Goal: Task Accomplishment & Management: Use online tool/utility

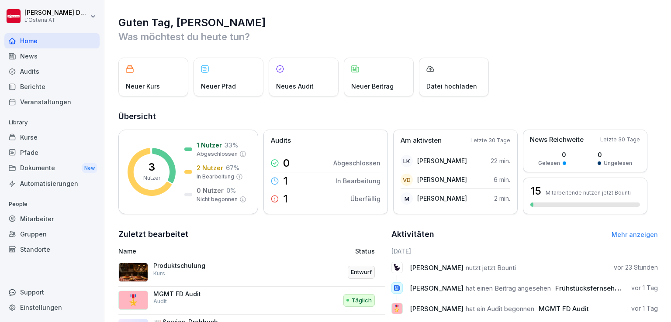
click at [41, 142] on div "Kurse" at bounding box center [51, 137] width 95 height 15
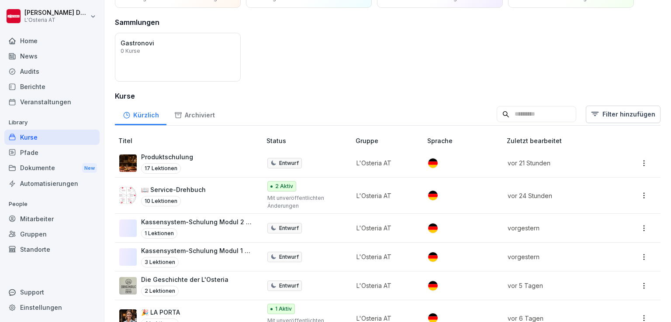
scroll to position [55, 0]
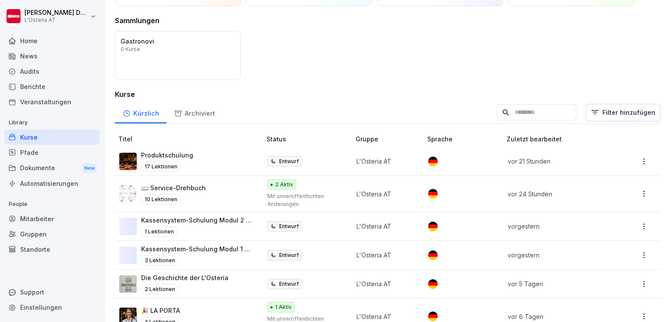
click at [173, 155] on p "Produktschulung" at bounding box center [167, 155] width 52 height 9
click at [182, 156] on p "Produktschulung" at bounding box center [167, 155] width 52 height 9
click at [129, 163] on img at bounding box center [127, 161] width 17 height 17
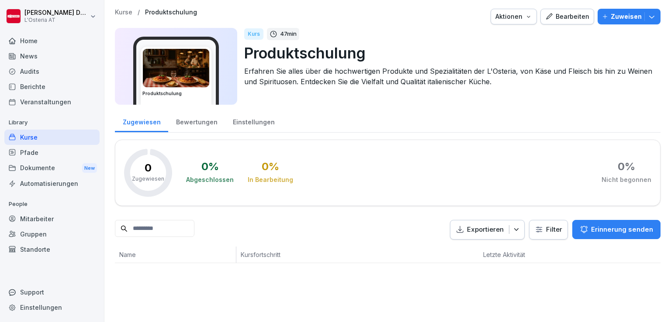
click at [558, 20] on div "Bearbeiten" at bounding box center [567, 17] width 44 height 10
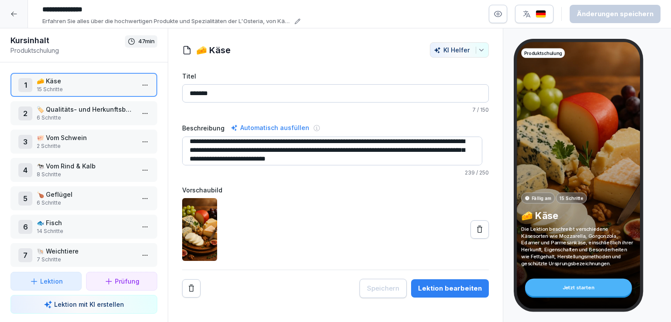
scroll to position [9, 0]
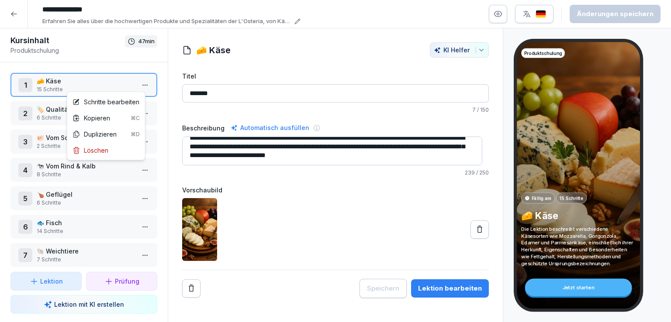
click at [140, 85] on html "**********" at bounding box center [335, 161] width 671 height 322
click at [115, 102] on div "Schritte bearbeiten" at bounding box center [105, 101] width 67 height 9
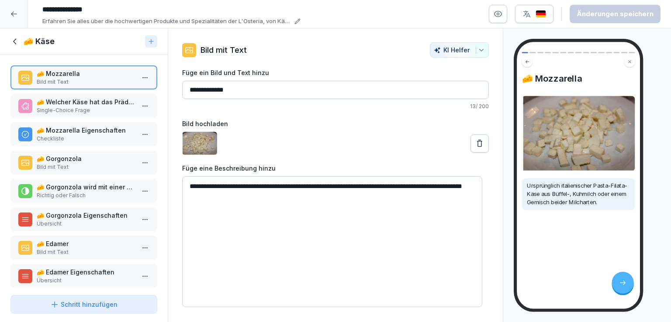
click at [90, 108] on p "Single-Choice Frage" at bounding box center [86, 111] width 98 height 8
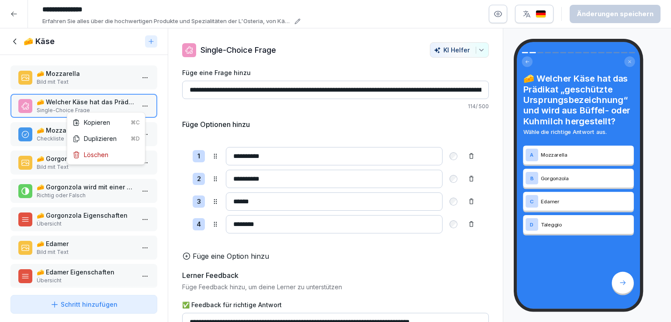
click at [141, 107] on html "**********" at bounding box center [335, 161] width 671 height 322
click at [58, 100] on html "**********" at bounding box center [335, 161] width 671 height 322
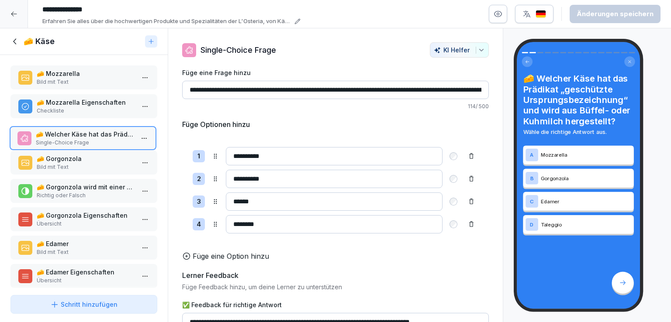
drag, startPoint x: 101, startPoint y: 103, endPoint x: 100, endPoint y: 136, distance: 32.8
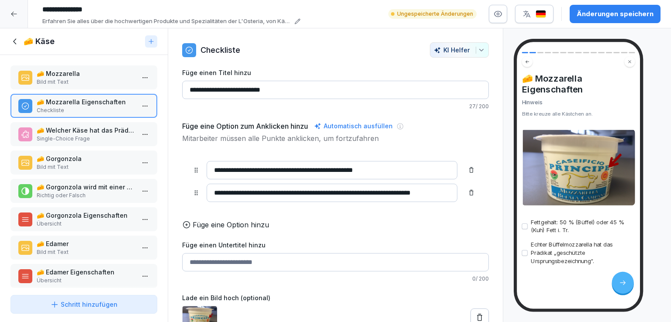
click at [98, 104] on p "🧀 Mozzarella Eigenschaften" at bounding box center [86, 101] width 98 height 9
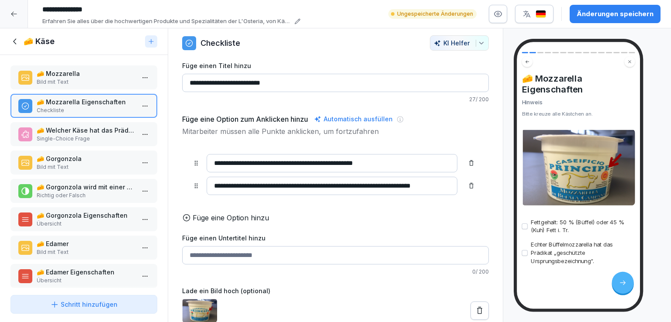
click at [93, 135] on p "Single-Choice Frage" at bounding box center [86, 139] width 98 height 8
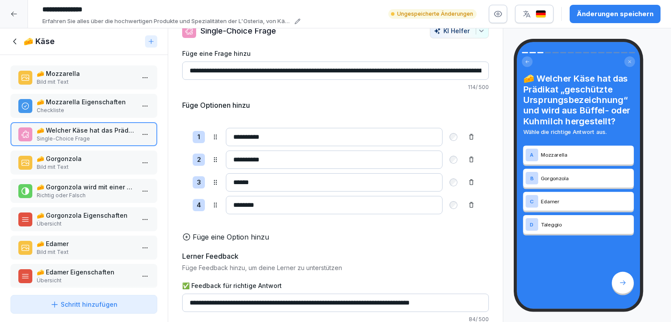
click at [106, 107] on p "Checkliste" at bounding box center [86, 111] width 98 height 8
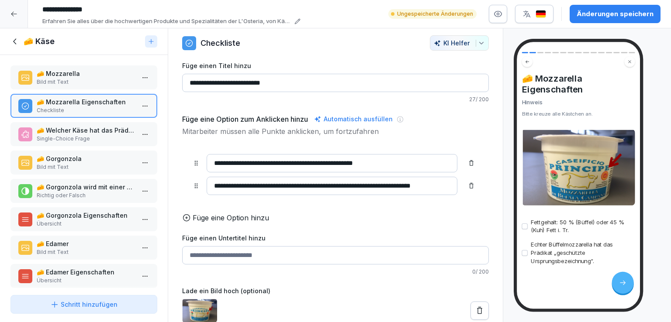
click at [100, 75] on p "🧀 Mozzarella" at bounding box center [86, 73] width 98 height 9
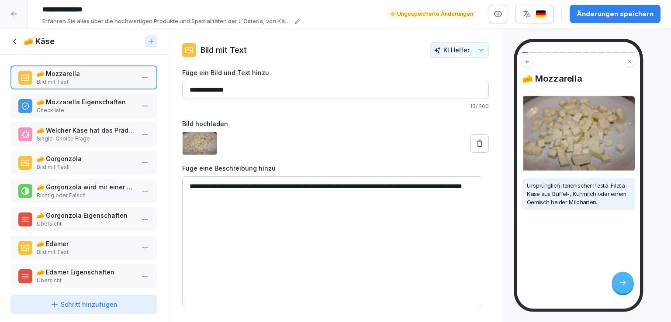
click at [475, 144] on icon at bounding box center [479, 143] width 9 height 9
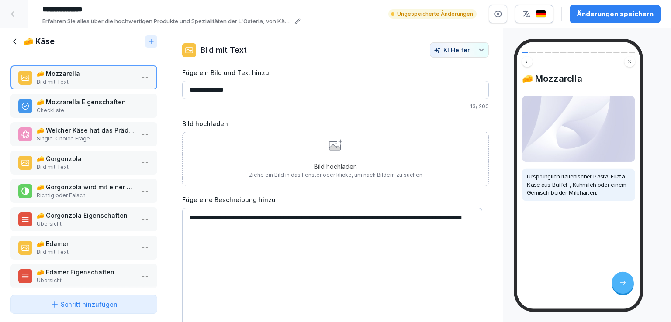
click at [338, 151] on div "Bild hochladen Ziehe ein Bild in das Fenster oder klicke, um nach Bildern zu su…" at bounding box center [335, 159] width 173 height 40
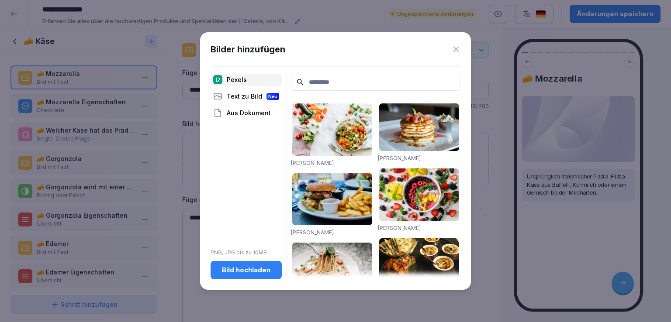
click at [263, 108] on div "Aus Dokument" at bounding box center [245, 113] width 71 height 12
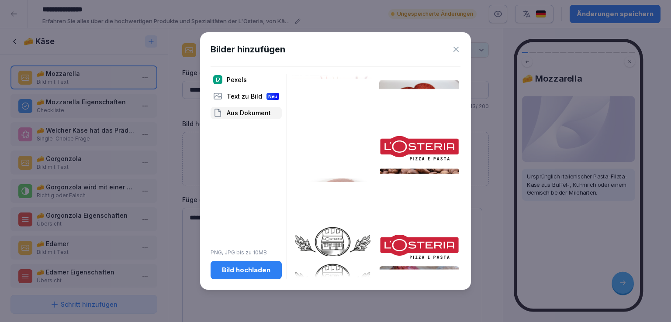
scroll to position [3232, 0]
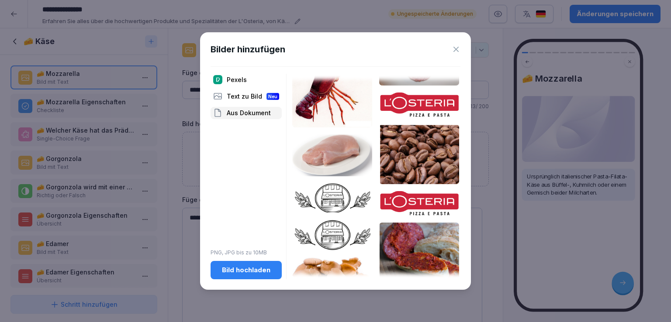
click at [455, 48] on icon at bounding box center [456, 49] width 9 height 9
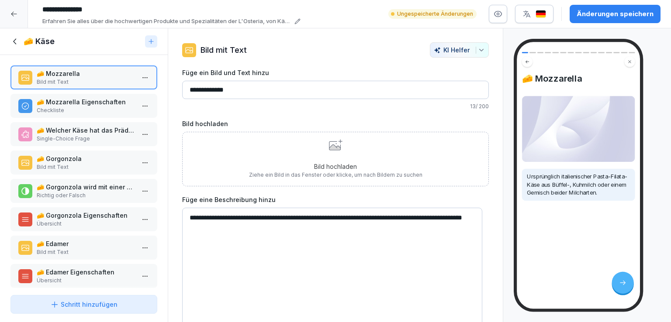
click at [83, 159] on p "🧀 Gorgonzola" at bounding box center [86, 158] width 98 height 9
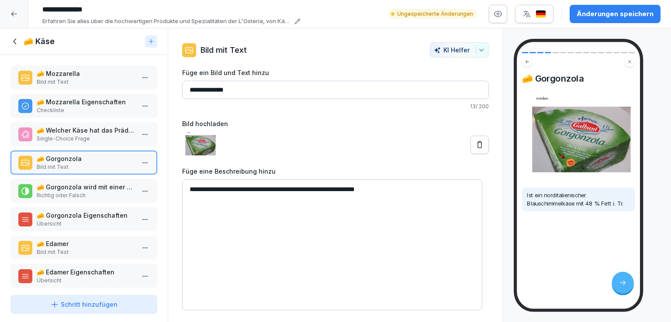
click at [97, 192] on p "Richtig oder Falsch" at bounding box center [86, 196] width 98 height 8
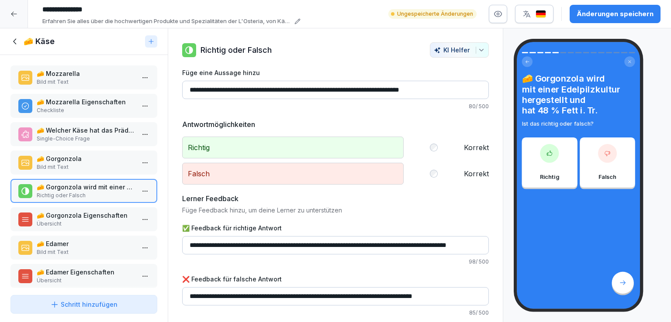
click at [100, 161] on p "🧀 Gorgonzola" at bounding box center [86, 158] width 98 height 9
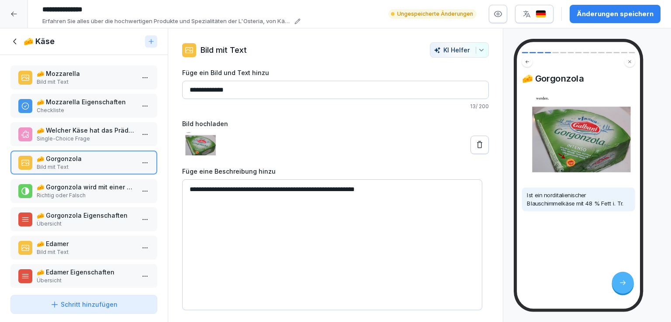
click at [206, 147] on img at bounding box center [199, 145] width 35 height 26
drag, startPoint x: 206, startPoint y: 147, endPoint x: 472, endPoint y: 142, distance: 266.0
click at [472, 142] on div at bounding box center [335, 145] width 307 height 26
click at [477, 142] on icon at bounding box center [479, 144] width 5 height 7
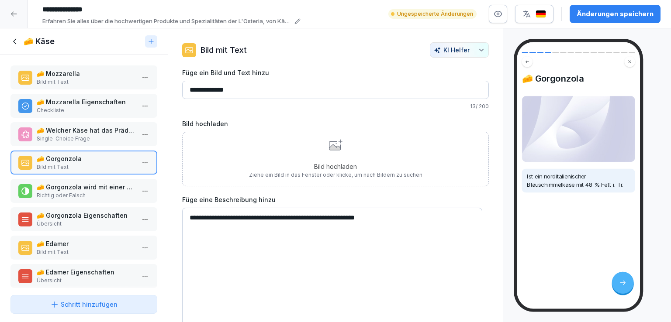
click at [330, 152] on div "Bild hochladen Ziehe ein Bild in das Fenster oder klicke, um nach Bildern zu su…" at bounding box center [335, 159] width 173 height 40
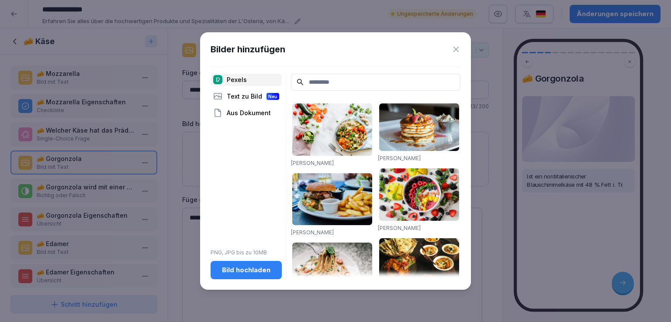
click at [248, 115] on div "Aus Dokument" at bounding box center [245, 113] width 71 height 12
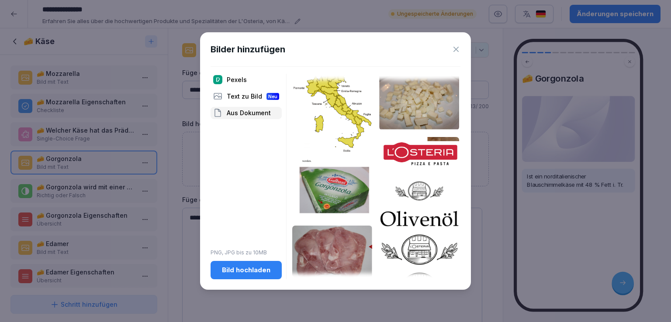
scroll to position [2929, 0]
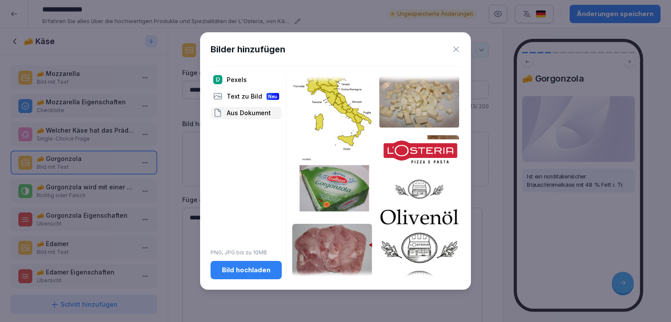
click at [328, 158] on img at bounding box center [332, 187] width 80 height 59
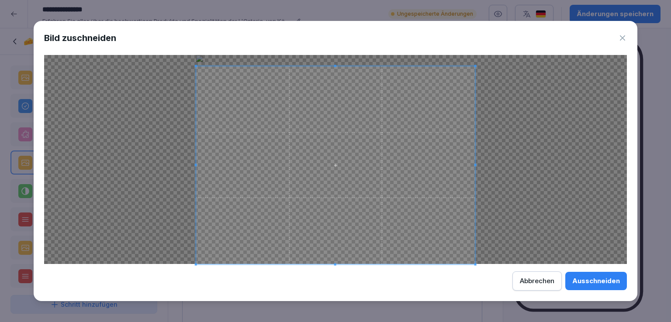
click at [339, 67] on span at bounding box center [335, 66] width 279 height 2
click at [597, 279] on div "Ausschneiden" at bounding box center [596, 281] width 48 height 10
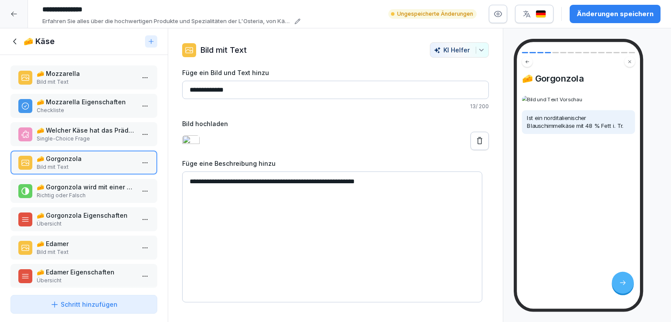
click at [80, 184] on p "🧀 Gorgonzola wird mit einer Edelpilzkultur hergestellt und hat 48 % Fett i. Tr." at bounding box center [86, 187] width 98 height 9
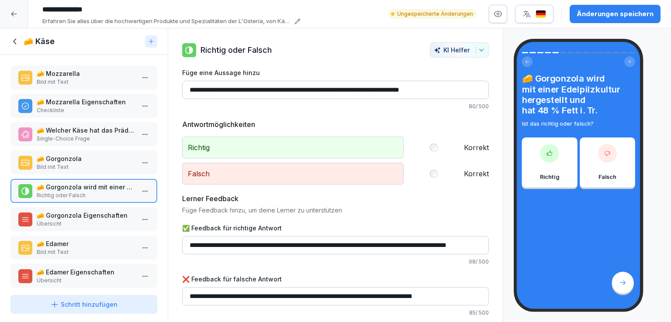
click at [97, 226] on div "🧀 Gorgonzola Eigenschaften Übersicht" at bounding box center [83, 219] width 147 height 24
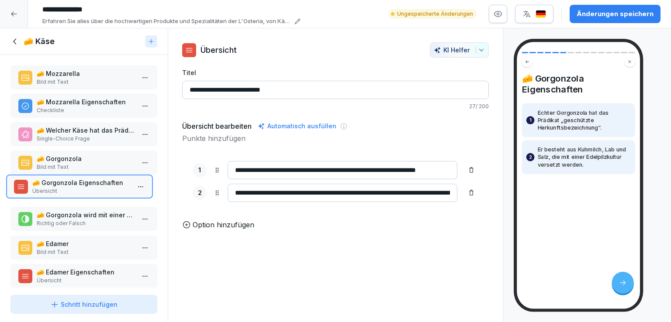
drag, startPoint x: 85, startPoint y: 215, endPoint x: 80, endPoint y: 182, distance: 33.5
click at [80, 182] on p "🧀 Gorgonzola Eigenschaften" at bounding box center [81, 182] width 98 height 9
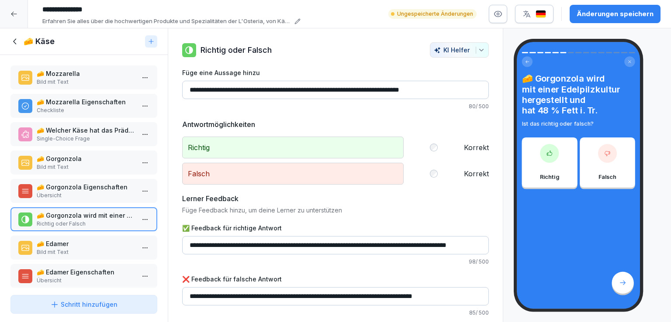
click at [91, 159] on p "🧀 Gorgonzola" at bounding box center [86, 158] width 98 height 9
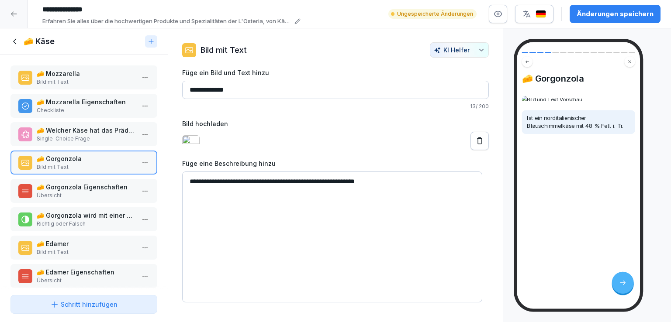
click at [91, 184] on p "🧀 Gorgonzola Eigenschaften" at bounding box center [86, 187] width 98 height 9
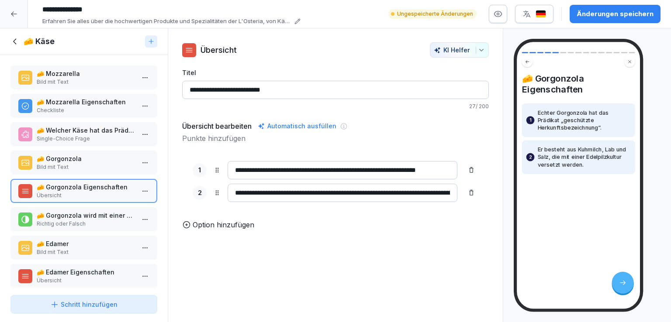
click at [87, 214] on p "🧀 Gorgonzola wird mit einer Edelpilzkultur hergestellt und hat 48 % Fett i. Tr." at bounding box center [86, 215] width 98 height 9
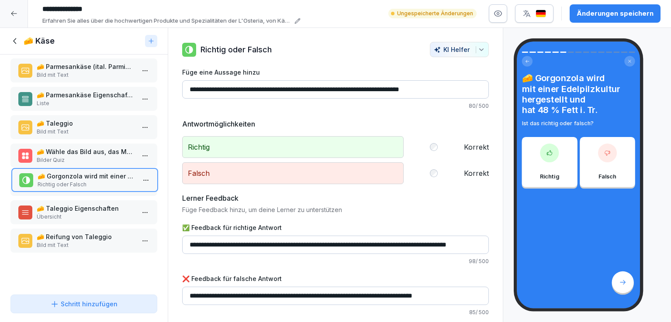
scroll to position [207, 0]
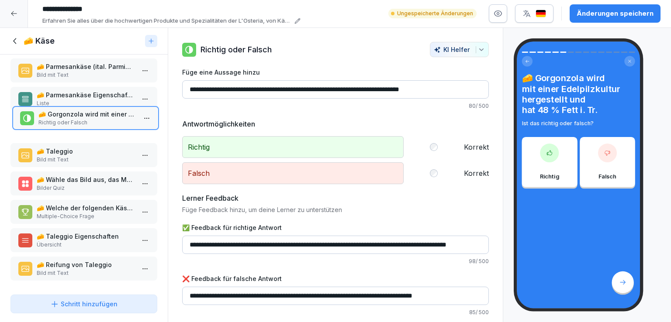
drag, startPoint x: 90, startPoint y: 151, endPoint x: 92, endPoint y: 107, distance: 43.7
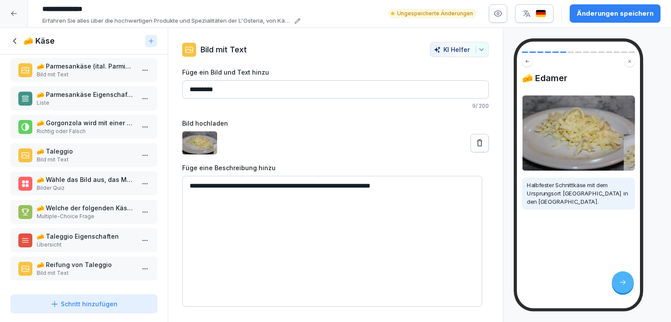
scroll to position [0, 0]
click at [136, 140] on html "**********" at bounding box center [335, 161] width 671 height 322
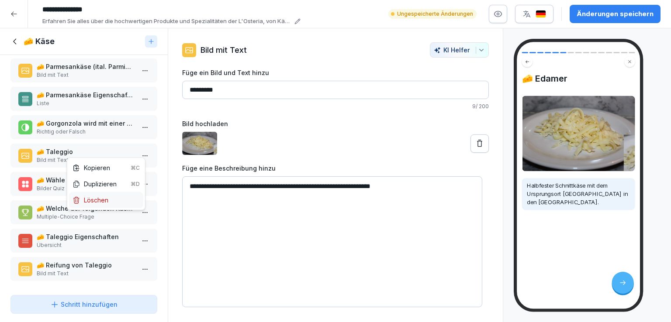
click at [103, 206] on div "Löschen" at bounding box center [106, 200] width 74 height 16
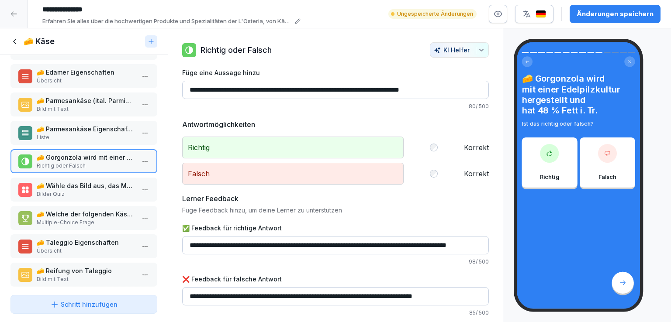
scroll to position [168, 0]
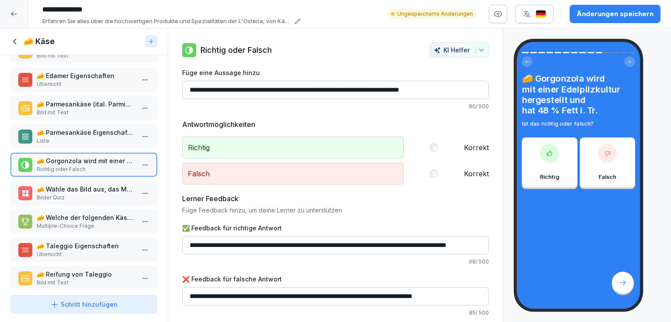
click at [103, 189] on p "🧀 Wähle das Bild aus, das Mozzarella di Bufala Campana zeigt." at bounding box center [86, 189] width 98 height 9
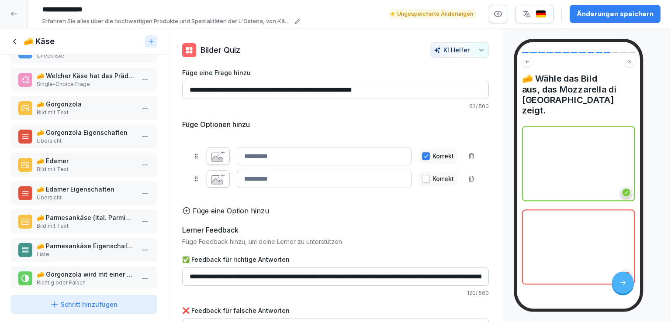
scroll to position [52, 0]
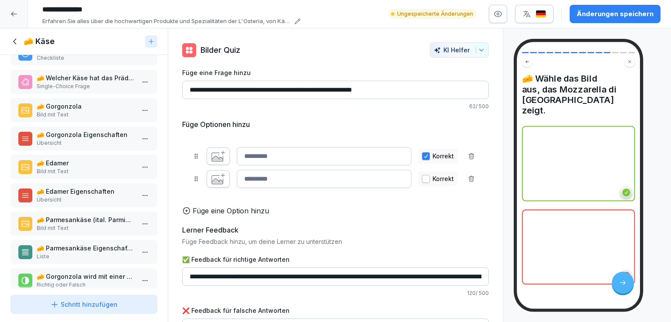
click at [92, 134] on p "🧀 Gorgonzola Eigenschaften" at bounding box center [86, 134] width 98 height 9
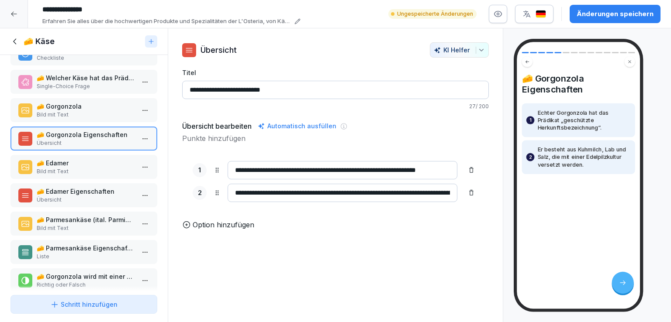
click at [77, 163] on p "🧀 Edamer" at bounding box center [86, 163] width 98 height 9
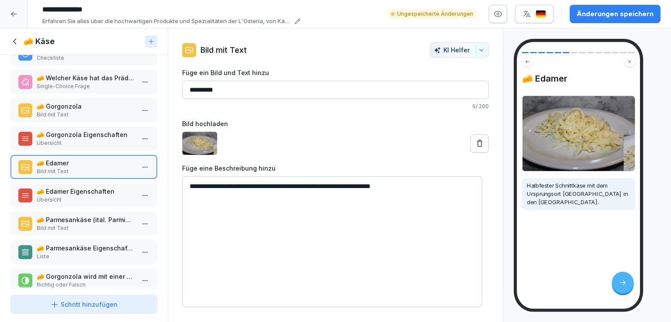
click at [79, 191] on p "🧀 Edamer Eigenschaften" at bounding box center [86, 191] width 98 height 9
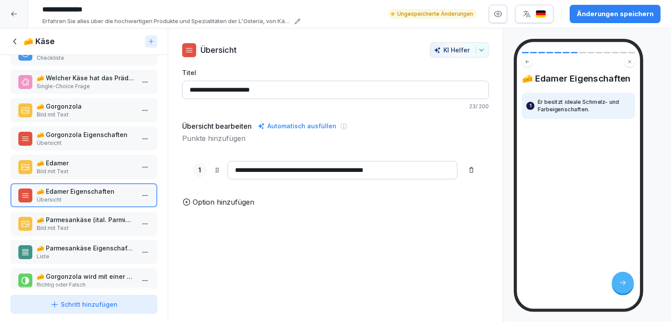
click at [103, 216] on p "🧀 Parmesankäse (ital. Parmigiano)" at bounding box center [86, 219] width 98 height 9
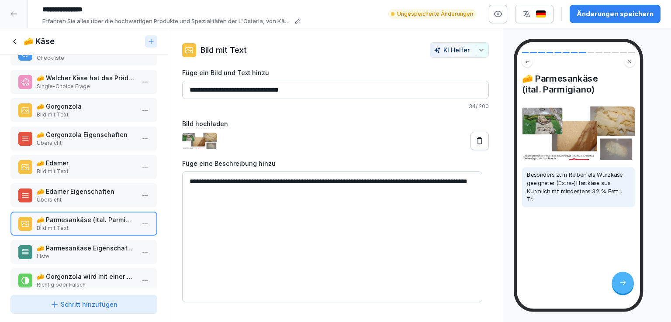
click at [92, 245] on p "🧀 Parmesankäse Eigenschaften" at bounding box center [86, 248] width 98 height 9
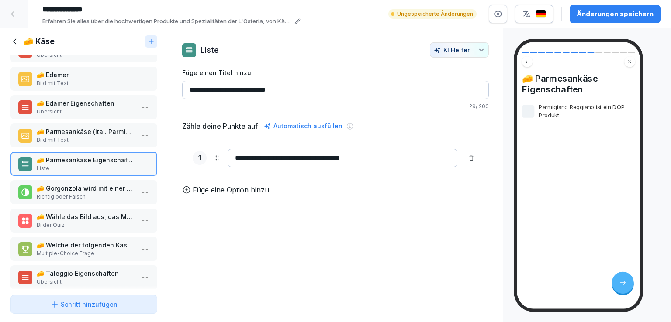
scroll to position [157, 0]
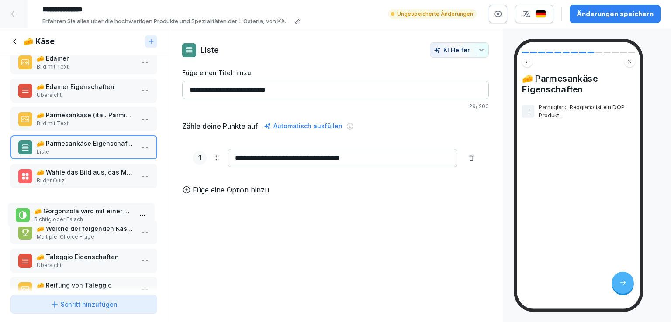
drag, startPoint x: 84, startPoint y: 172, endPoint x: 81, endPoint y: 212, distance: 39.4
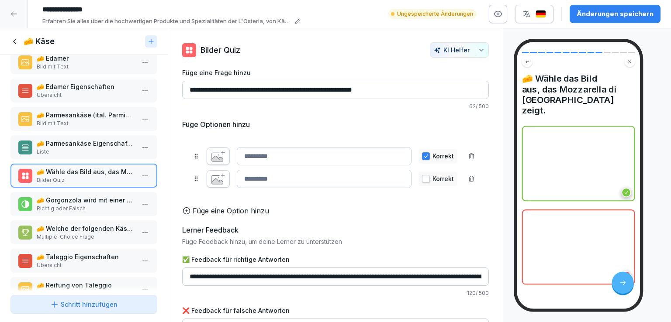
click at [89, 227] on p "🧀 Welche der folgenden Käsesorten sind DOP-Produkte?" at bounding box center [86, 228] width 98 height 9
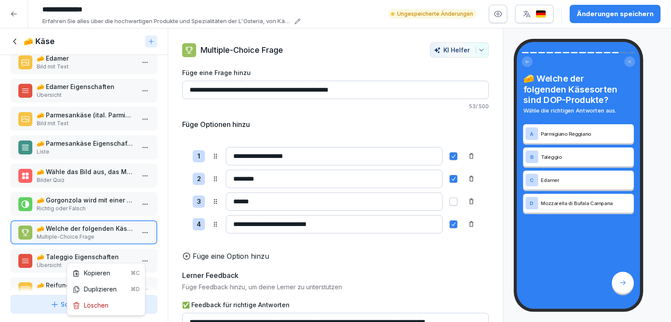
click at [138, 252] on html "**********" at bounding box center [335, 161] width 671 height 322
click at [107, 303] on div "Löschen" at bounding box center [90, 305] width 36 height 9
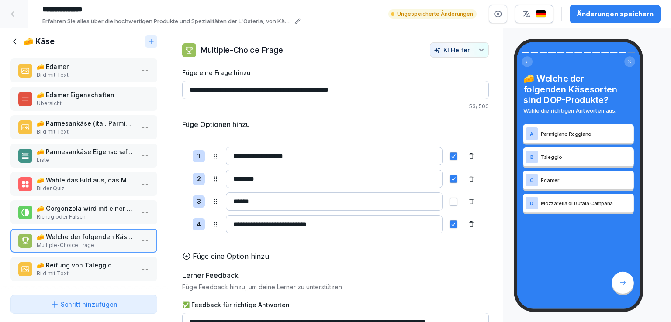
click at [84, 270] on p "Bild mit Text" at bounding box center [86, 274] width 98 height 8
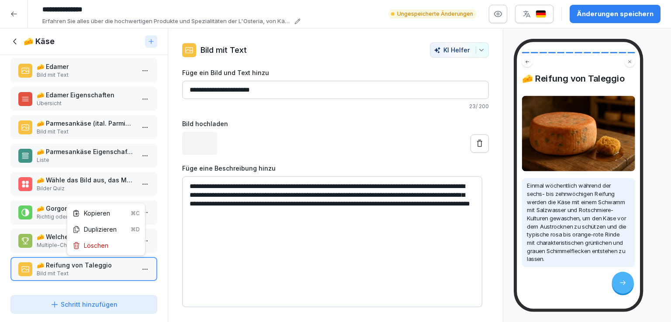
click at [139, 263] on html "**********" at bounding box center [335, 161] width 671 height 322
click at [110, 248] on div "Löschen" at bounding box center [106, 246] width 74 height 16
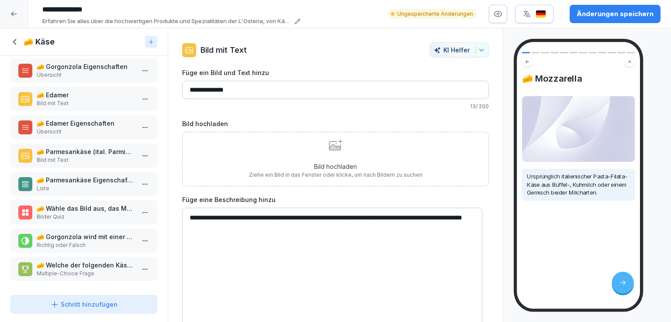
click at [69, 261] on p "🧀 Welche der folgenden Käsesorten sind DOP-Produkte?" at bounding box center [86, 265] width 98 height 9
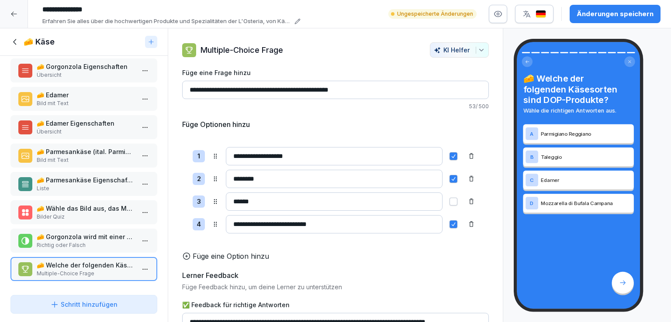
click at [88, 234] on p "🧀 Gorgonzola wird mit einer Edelpilzkultur hergestellt und hat 48 % Fett i. Tr." at bounding box center [86, 236] width 98 height 9
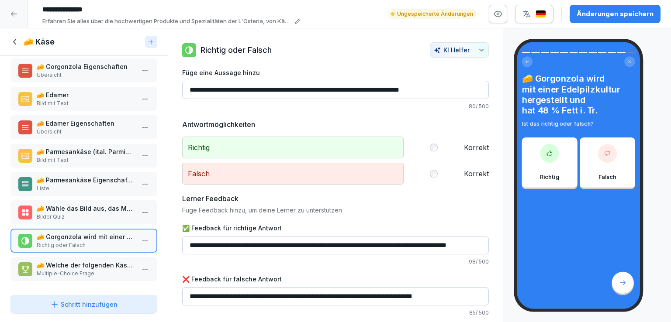
click at [93, 204] on p "🧀 Wähle das Bild aus, das Mozzarella di Bufala Campana zeigt." at bounding box center [86, 208] width 98 height 9
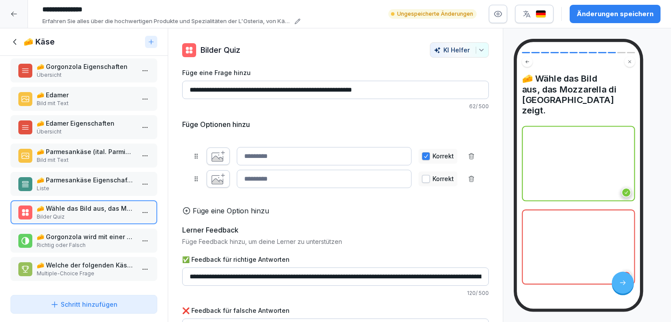
click at [136, 203] on html "**********" at bounding box center [335, 161] width 671 height 322
click at [100, 254] on div "Löschen" at bounding box center [90, 256] width 36 height 9
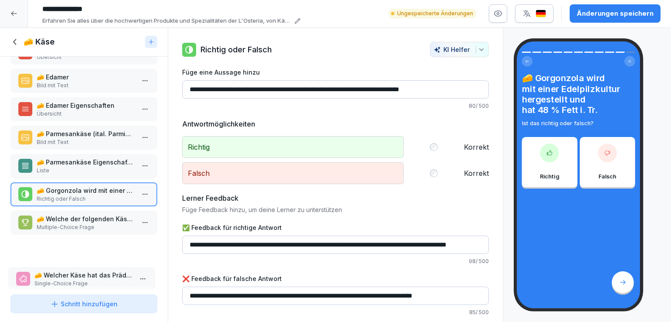
scroll to position [97, 0]
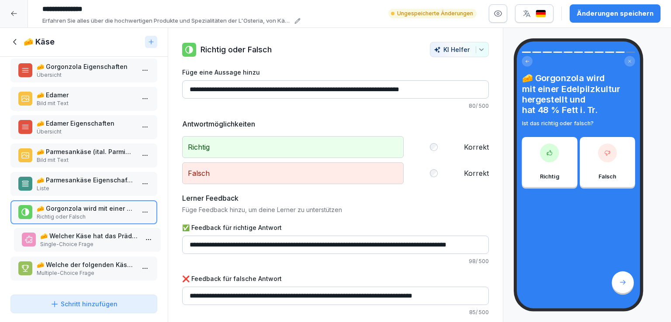
drag, startPoint x: 82, startPoint y: 96, endPoint x: 85, endPoint y: 227, distance: 131.0
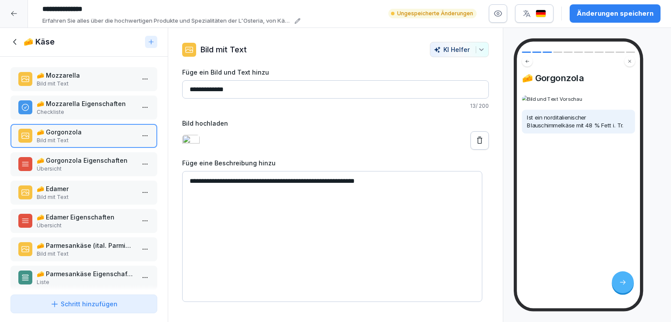
click at [14, 39] on icon at bounding box center [14, 42] width 3 height 6
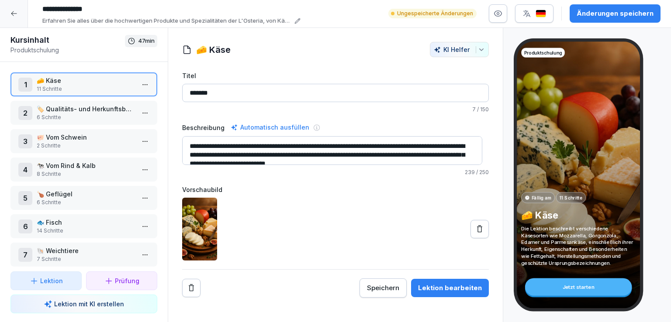
click at [93, 104] on p "🏷️ Qualitäts- und Herkunftsbezeichnungen" at bounding box center [86, 108] width 98 height 9
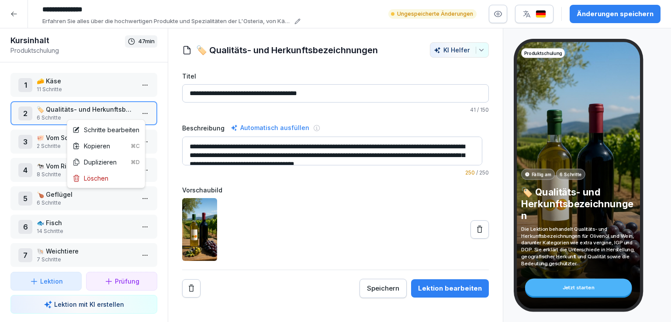
click at [140, 104] on html "**********" at bounding box center [335, 161] width 671 height 322
click at [118, 128] on div "Schritte bearbeiten" at bounding box center [105, 129] width 67 height 9
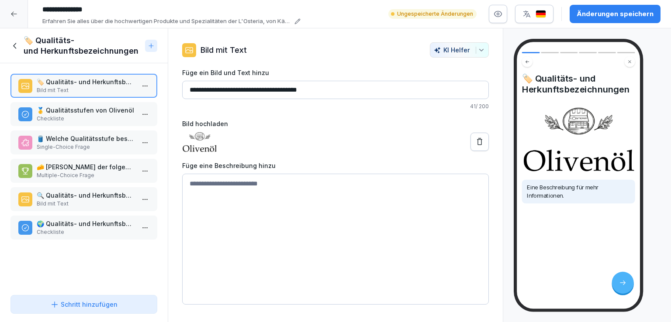
click at [475, 145] on icon at bounding box center [479, 142] width 9 height 9
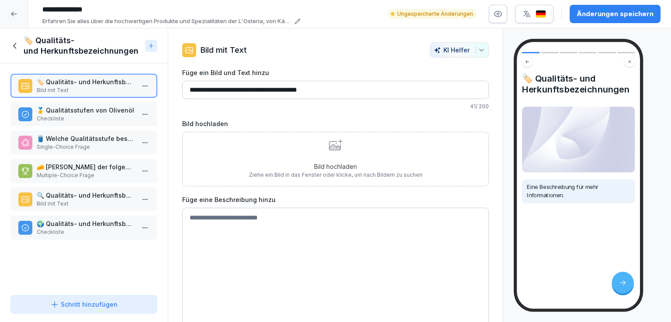
click at [329, 146] on icon at bounding box center [334, 148] width 11 height 6
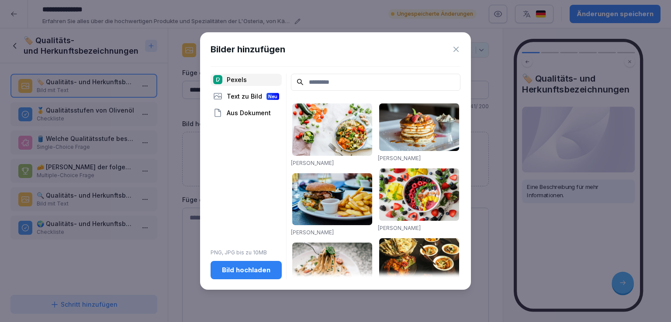
click at [252, 110] on div "Aus Dokument" at bounding box center [245, 113] width 71 height 12
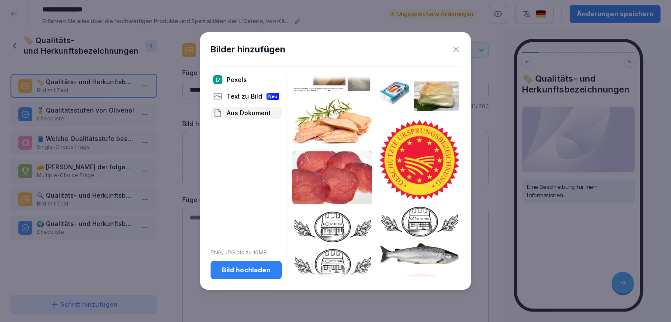
scroll to position [262, 0]
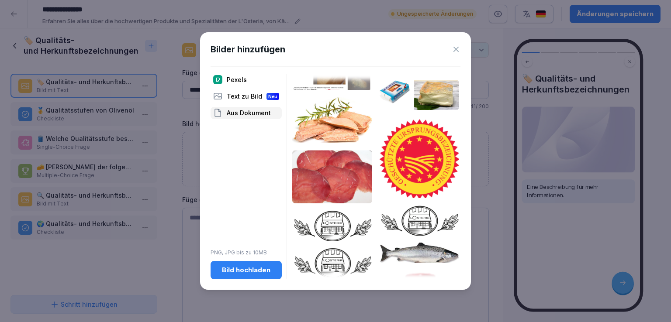
click at [416, 146] on img at bounding box center [419, 157] width 80 height 81
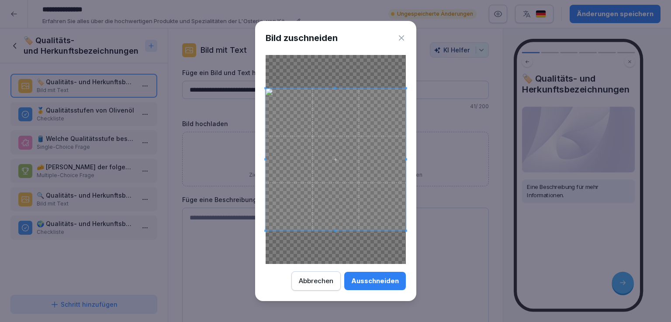
click at [382, 286] on button "Ausschneiden" at bounding box center [375, 281] width 62 height 18
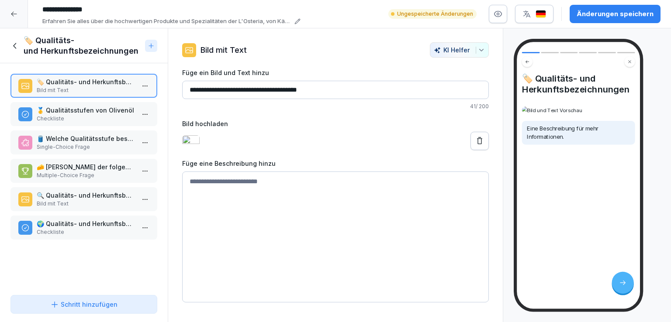
click at [118, 107] on p "🥇 Qualitätsstufen von Olivenöl" at bounding box center [86, 110] width 98 height 9
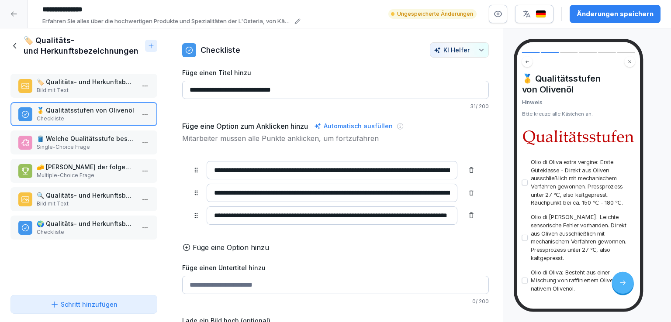
click at [81, 143] on p "Single-Choice Frage" at bounding box center [86, 147] width 98 height 8
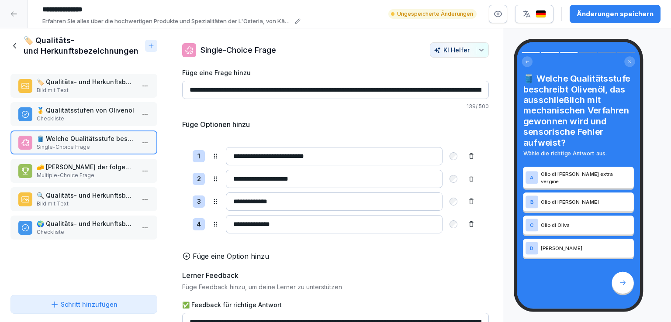
click at [80, 172] on p "Multiple-Choice Frage" at bounding box center [86, 176] width 98 height 8
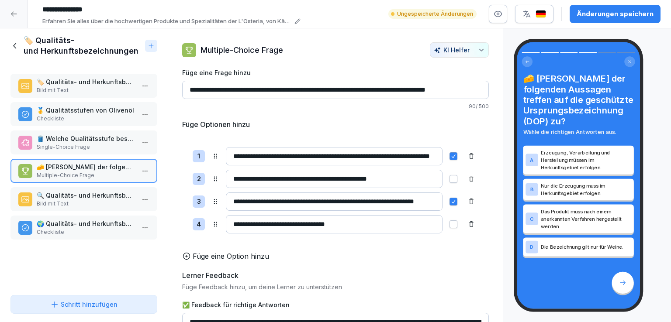
click at [81, 200] on p "Bild mit Text" at bounding box center [86, 204] width 98 height 8
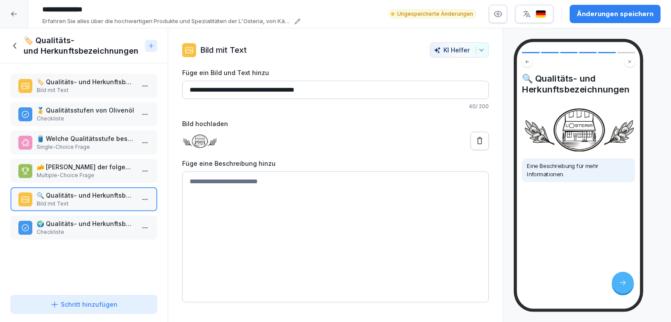
click at [93, 223] on p "🌍 Qualitäts- und Herkunftsbezeichnungen" at bounding box center [86, 223] width 98 height 9
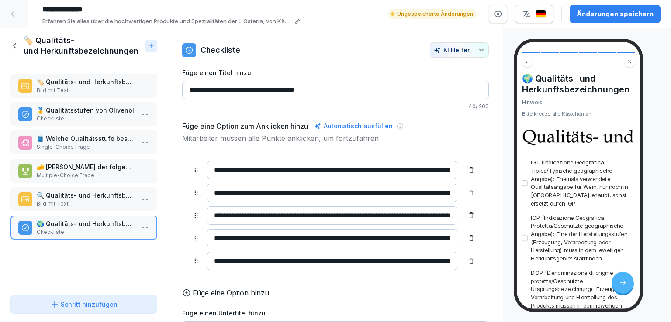
click at [94, 197] on p "🔍 Qualitäts- und Herkunftsbezeichnungen" at bounding box center [86, 195] width 98 height 9
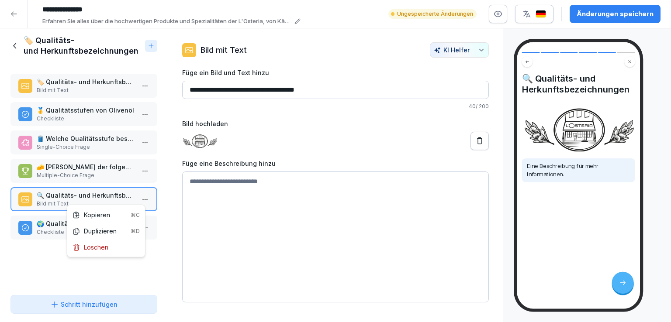
click at [138, 196] on html "**********" at bounding box center [335, 161] width 671 height 322
click at [110, 248] on div "Löschen" at bounding box center [106, 247] width 74 height 16
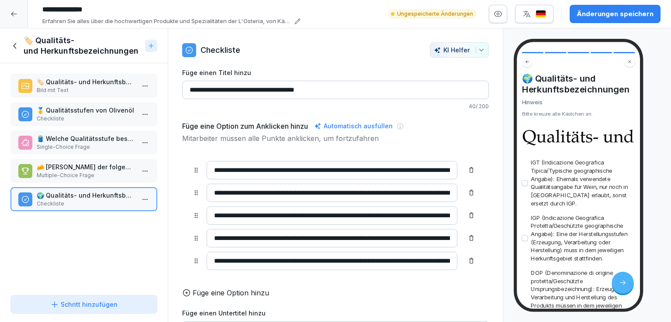
click at [81, 167] on p "🧀 Welche der folgenden Aussagen treffen auf die geschützte Ursprungsbezeichnung…" at bounding box center [86, 166] width 98 height 9
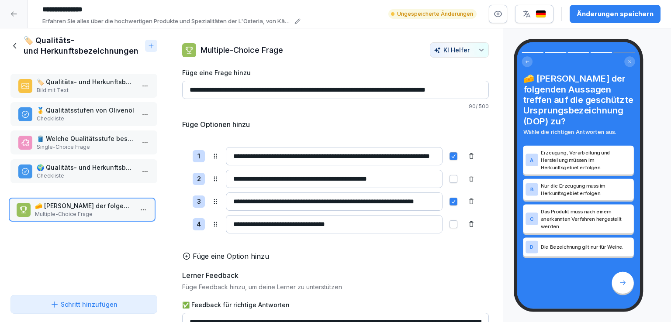
drag, startPoint x: 81, startPoint y: 167, endPoint x: 82, endPoint y: 220, distance: 52.8
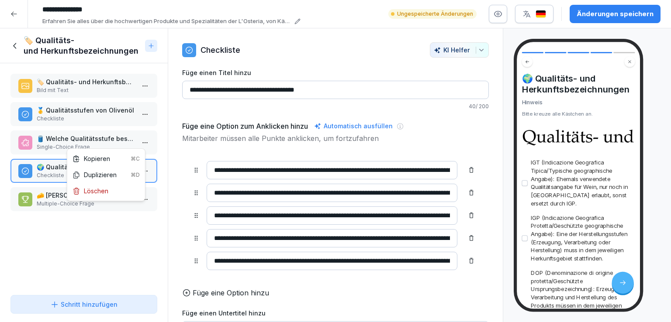
click at [138, 138] on html "**********" at bounding box center [335, 161] width 671 height 322
click at [103, 193] on div "Löschen" at bounding box center [90, 190] width 36 height 9
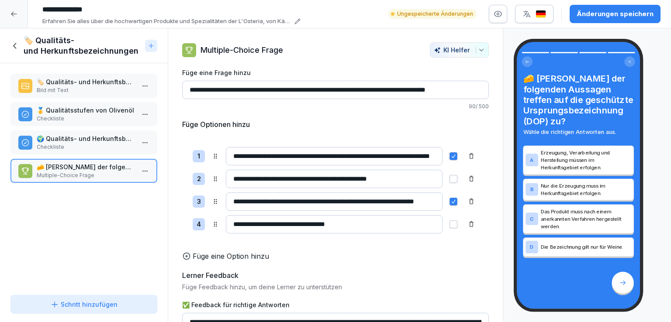
click at [94, 112] on p "🥇 Qualitätsstufen von Olivenöl" at bounding box center [86, 110] width 98 height 9
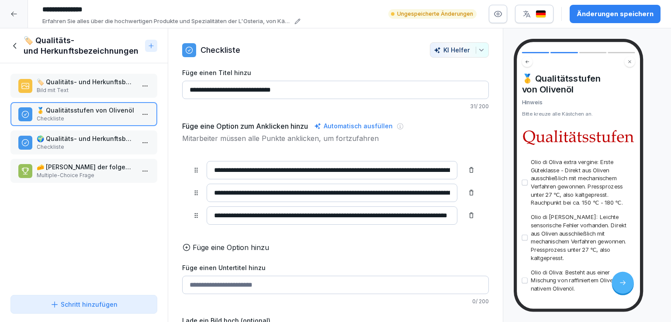
click at [10, 48] on icon at bounding box center [15, 46] width 10 height 10
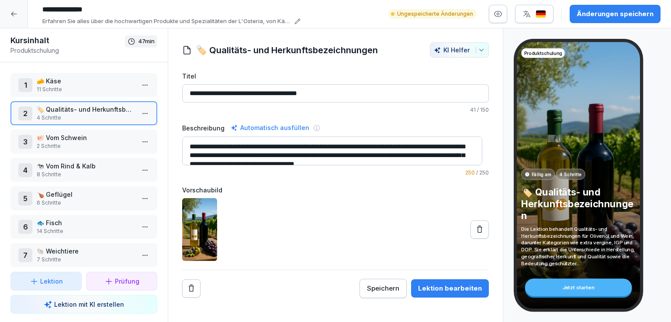
click at [84, 139] on p "🐖 Vom Schwein" at bounding box center [86, 137] width 98 height 9
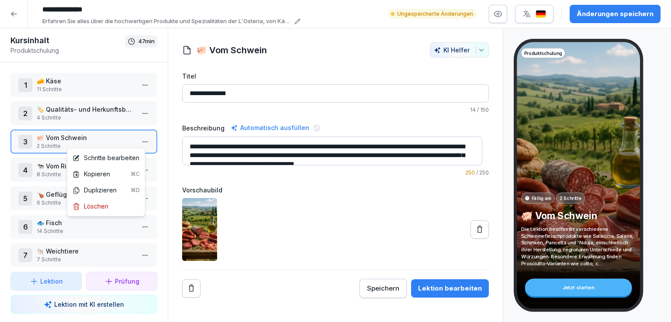
click at [139, 140] on html "**********" at bounding box center [335, 161] width 671 height 322
click at [109, 159] on div "Schritte bearbeiten" at bounding box center [105, 157] width 67 height 9
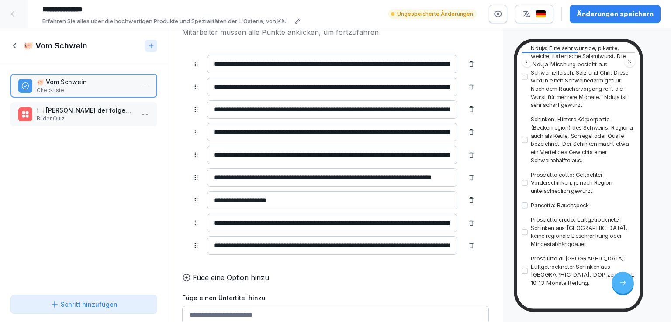
scroll to position [352, 0]
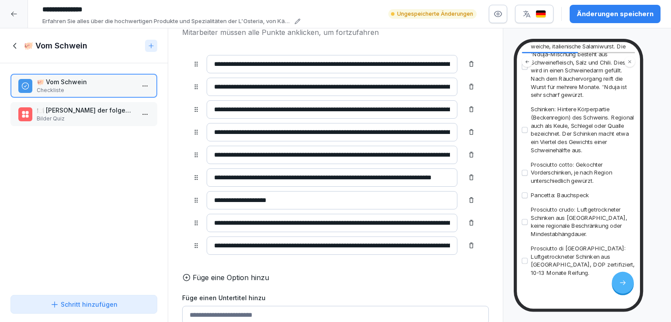
click at [82, 118] on p "Bilder Quiz" at bounding box center [86, 119] width 98 height 8
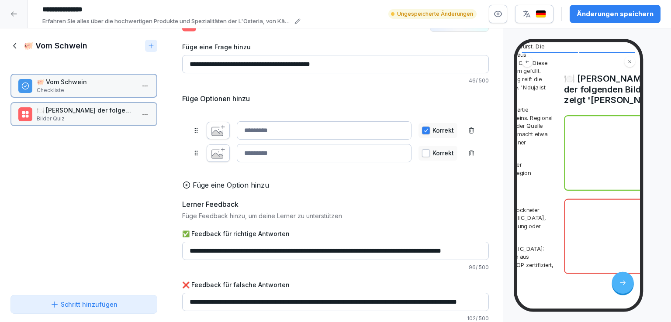
scroll to position [38, 0]
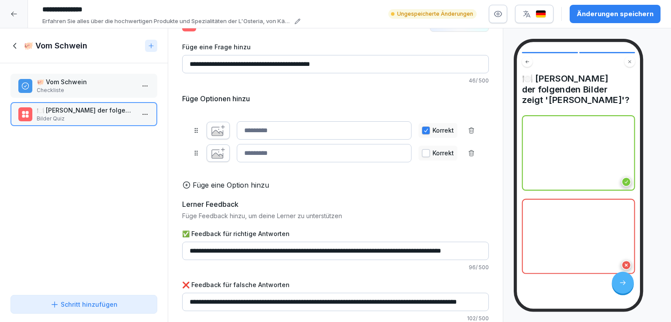
click at [97, 86] on p "Checkliste" at bounding box center [86, 90] width 98 height 8
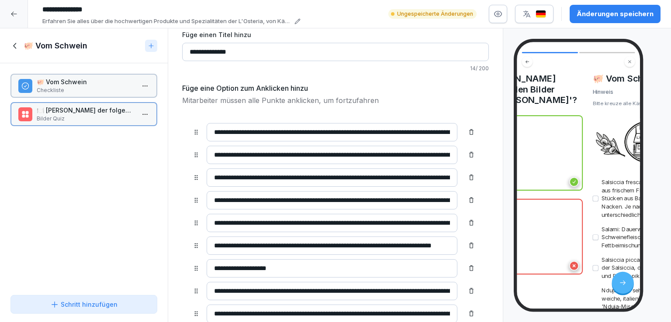
scroll to position [106, 0]
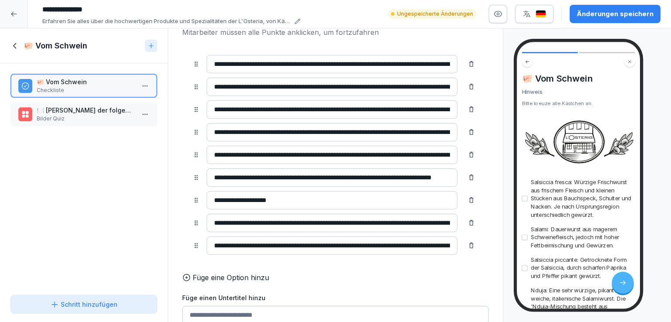
click at [92, 110] on p "🍽️ Welche der folgenden Bilder zeigt 'Nduja'?" at bounding box center [86, 110] width 98 height 9
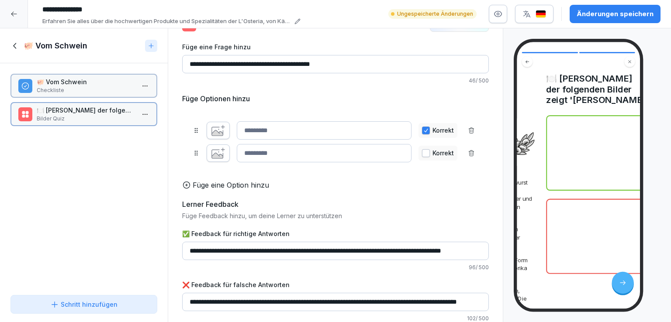
scroll to position [38, 0]
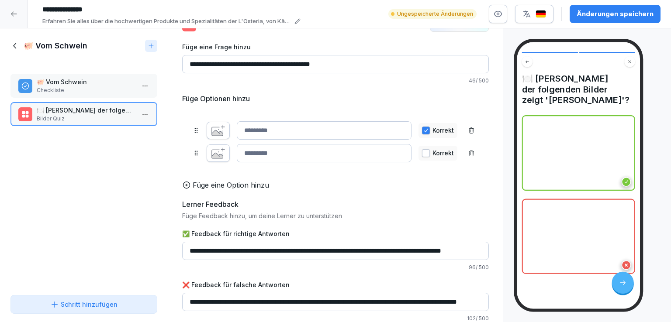
click at [216, 125] on icon "button" at bounding box center [218, 130] width 14 height 11
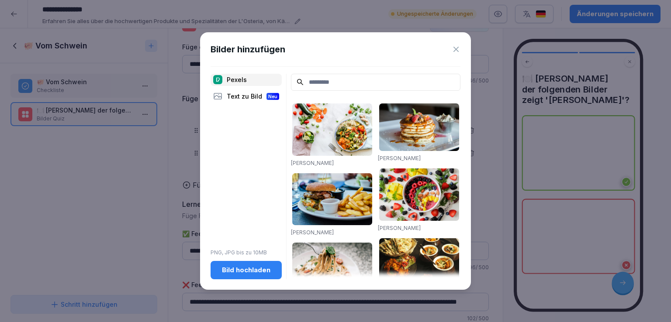
click at [233, 95] on div "Text zu Bild Neu" at bounding box center [245, 96] width 71 height 12
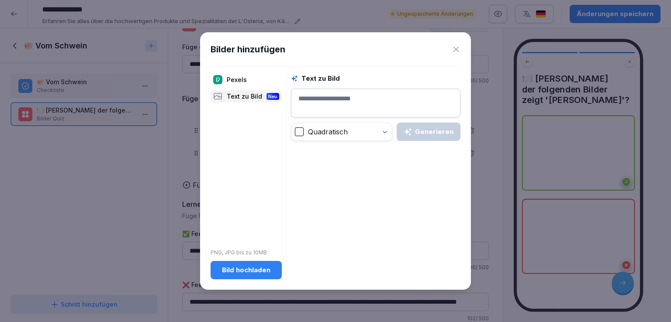
click at [455, 49] on icon at bounding box center [456, 49] width 9 height 9
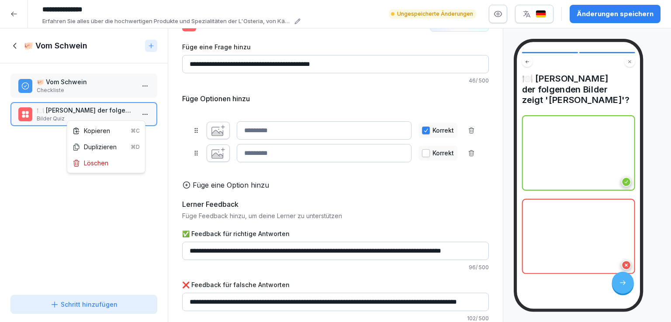
click at [134, 114] on html "**********" at bounding box center [335, 161] width 671 height 322
click at [100, 162] on div "Löschen" at bounding box center [90, 163] width 36 height 9
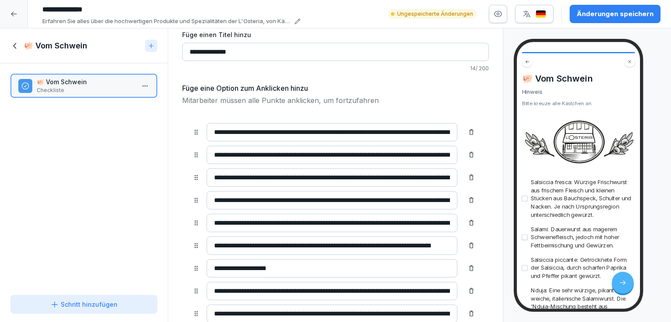
click at [15, 45] on icon at bounding box center [15, 46] width 10 height 10
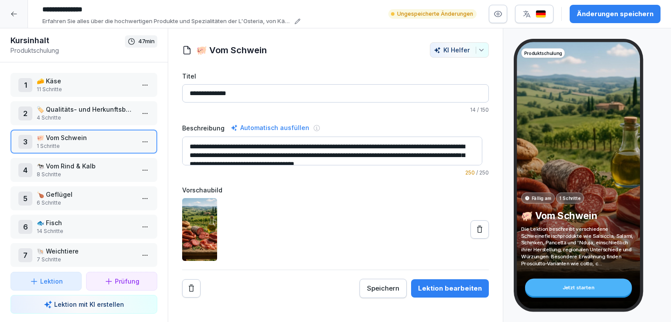
click at [477, 231] on icon at bounding box center [479, 229] width 9 height 9
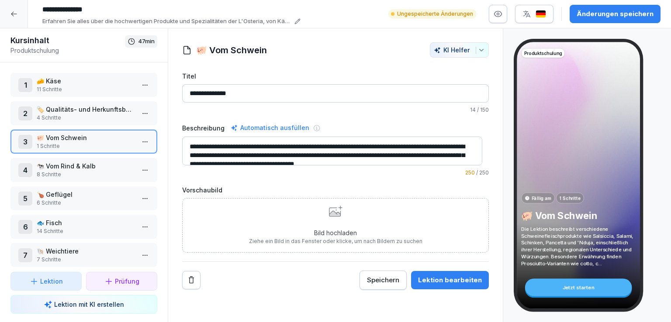
click at [337, 207] on icon at bounding box center [336, 211] width 14 height 11
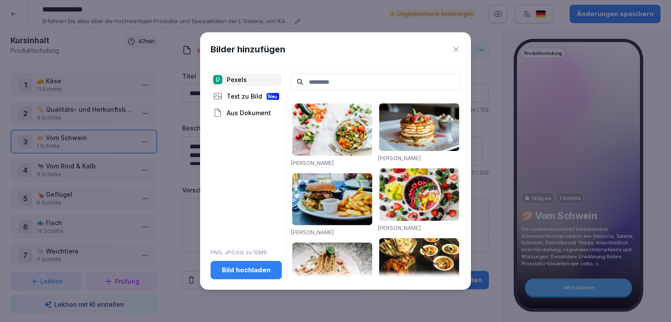
click at [257, 111] on div "Aus Dokument" at bounding box center [245, 113] width 71 height 12
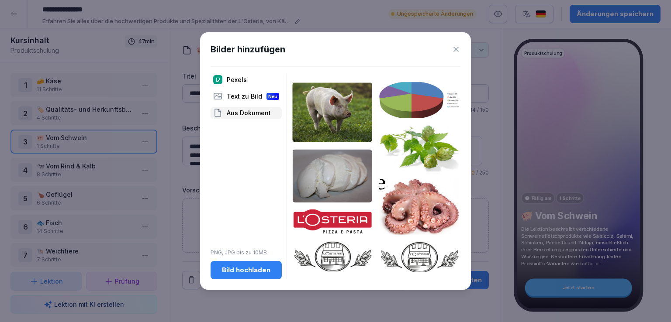
click at [335, 110] on img at bounding box center [332, 112] width 80 height 61
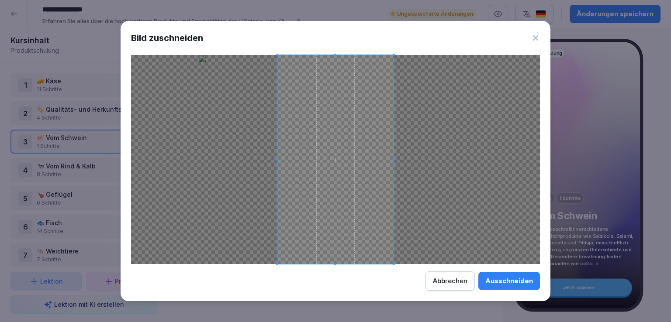
click at [421, 274] on div "Bild zuschneiden Ausschneiden Abbrechen" at bounding box center [336, 161] width 430 height 280
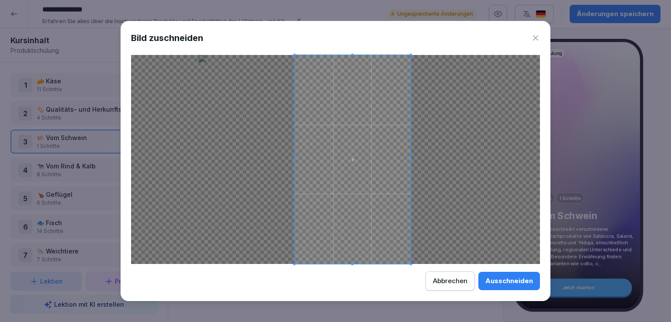
click at [382, 217] on span at bounding box center [352, 159] width 116 height 209
click at [515, 281] on div "Ausschneiden" at bounding box center [509, 281] width 48 height 10
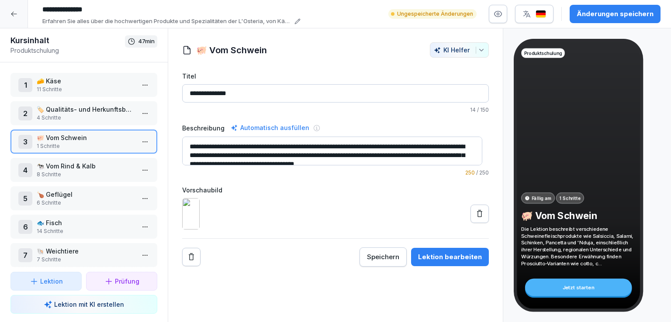
click at [68, 162] on p "🐄 Vom Rind & Kalb" at bounding box center [86, 166] width 98 height 9
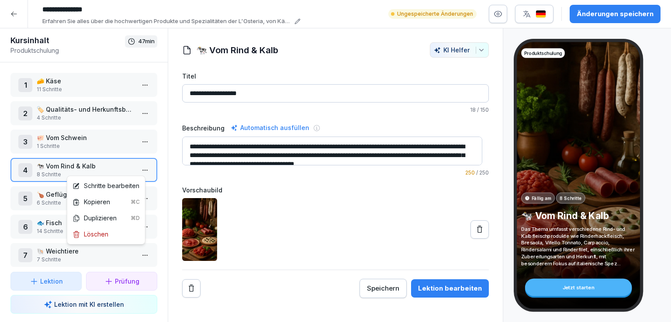
click at [134, 166] on html "**********" at bounding box center [335, 161] width 671 height 322
click at [112, 185] on div "Schritte bearbeiten" at bounding box center [105, 185] width 67 height 9
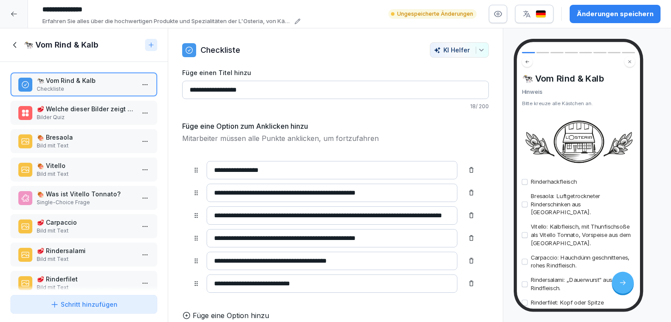
click at [468, 261] on icon at bounding box center [471, 261] width 7 height 7
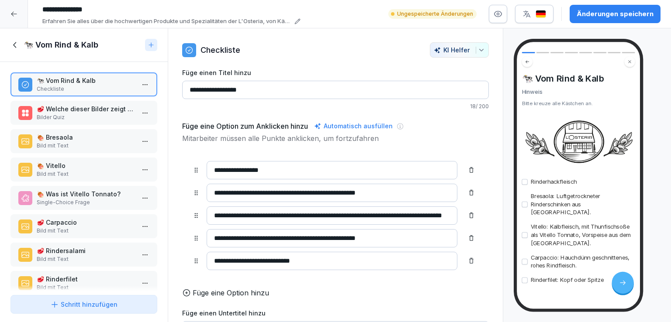
click at [300, 265] on input "**********" at bounding box center [332, 261] width 251 height 18
click at [76, 105] on p "🥩 Welche dieser Bilder zeigt Bresaola?" at bounding box center [86, 108] width 98 height 9
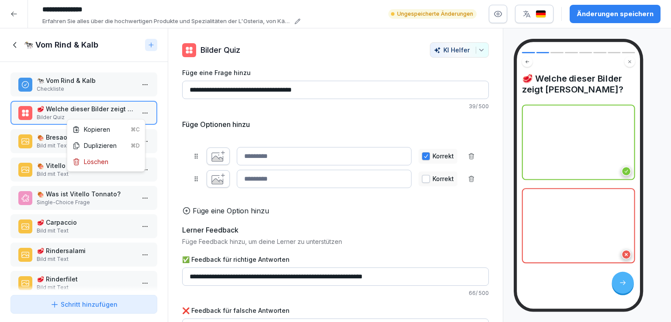
click at [137, 110] on html "**********" at bounding box center [335, 161] width 671 height 322
click at [93, 110] on html "**********" at bounding box center [335, 161] width 671 height 322
click at [224, 154] on icon "button" at bounding box center [218, 156] width 14 height 11
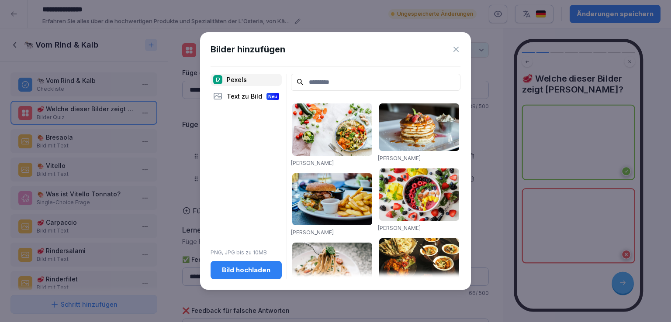
click at [335, 81] on input at bounding box center [375, 82] width 169 height 17
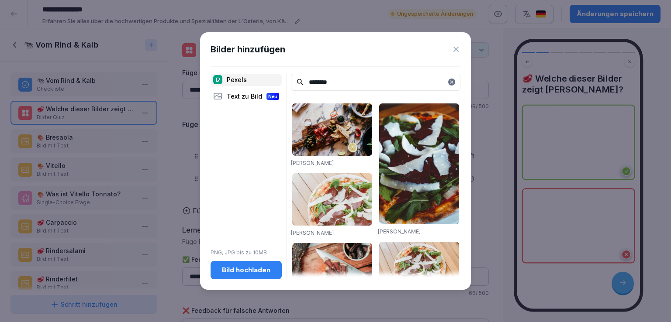
type input "********"
click at [245, 97] on div "Text zu Bild Neu" at bounding box center [245, 96] width 71 height 12
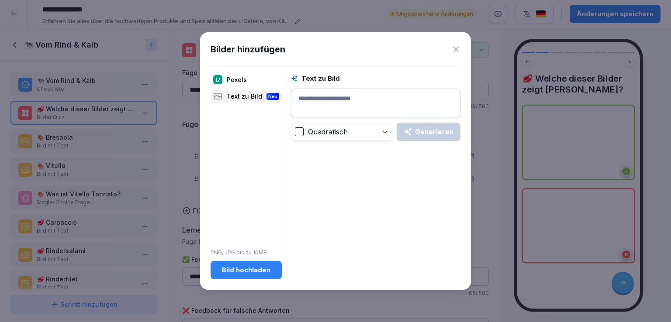
click at [351, 97] on textarea at bounding box center [375, 103] width 169 height 29
click at [442, 132] on div "Generieren" at bounding box center [428, 132] width 50 height 10
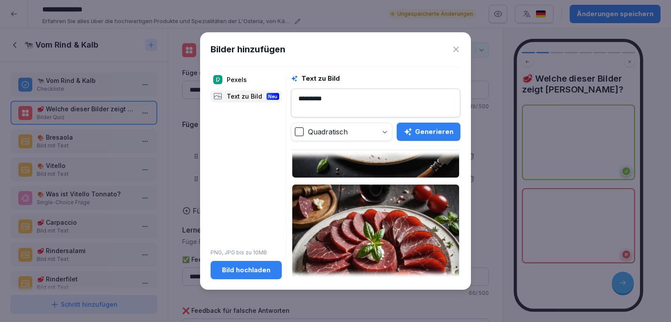
scroll to position [395, 0]
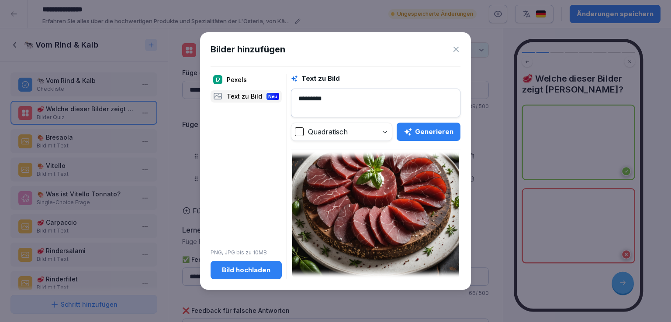
click at [337, 96] on textarea "********" at bounding box center [375, 103] width 169 height 29
type textarea "**********"
click at [235, 79] on div "Pexels" at bounding box center [245, 80] width 71 height 12
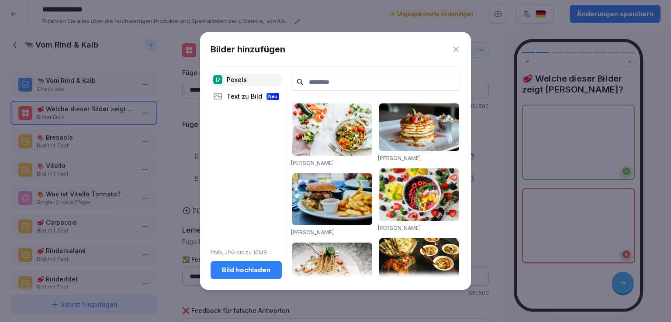
click at [355, 86] on input at bounding box center [375, 82] width 169 height 17
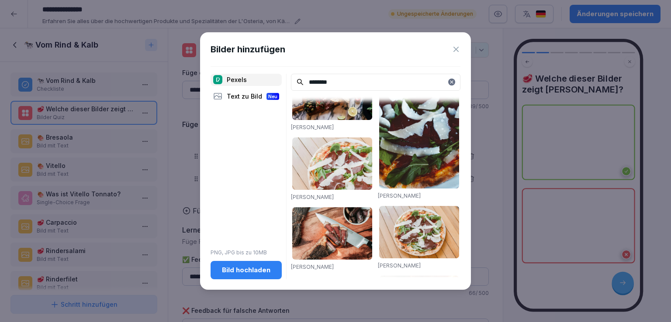
scroll to position [32, 0]
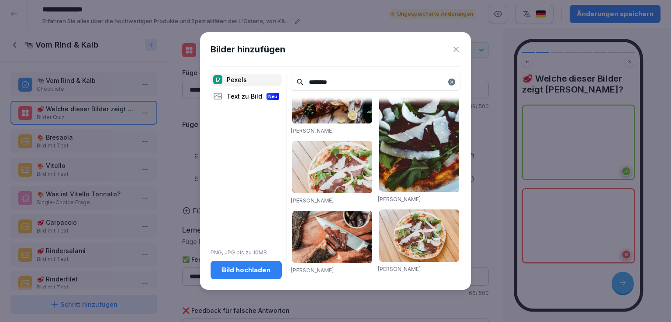
type input "********"
click at [357, 177] on img at bounding box center [332, 167] width 80 height 52
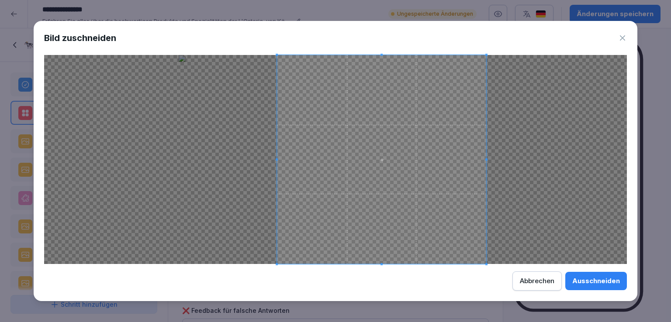
click at [422, 186] on span at bounding box center [381, 159] width 209 height 209
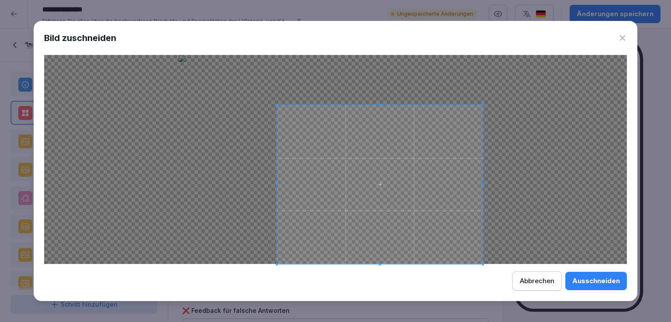
click at [482, 104] on span at bounding box center [483, 105] width 2 height 2
click at [607, 281] on div "Ausschneiden" at bounding box center [596, 281] width 48 height 10
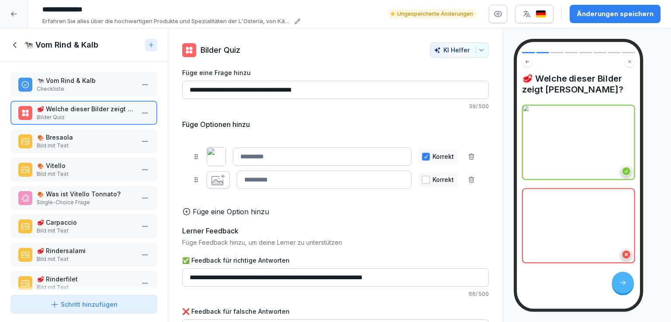
click at [218, 185] on icon "button" at bounding box center [218, 179] width 14 height 11
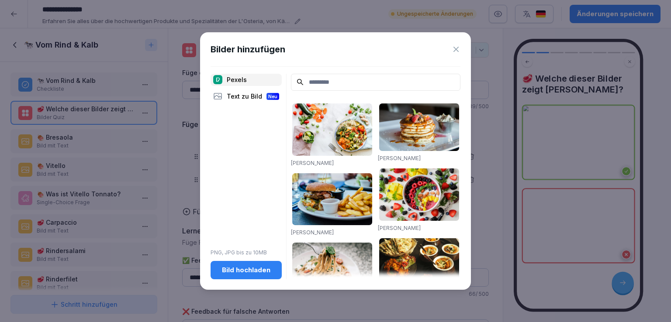
click at [246, 74] on div "Pexels" at bounding box center [245, 80] width 71 height 12
click at [341, 85] on input at bounding box center [375, 82] width 169 height 17
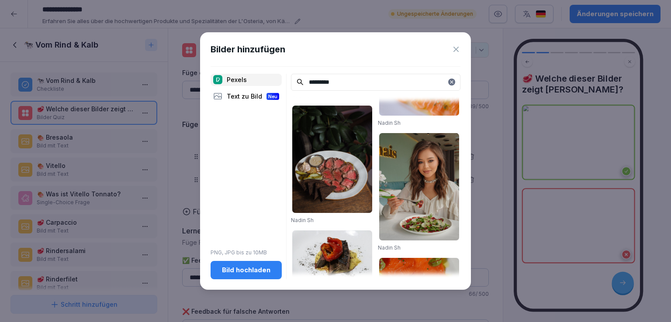
scroll to position [277, 0]
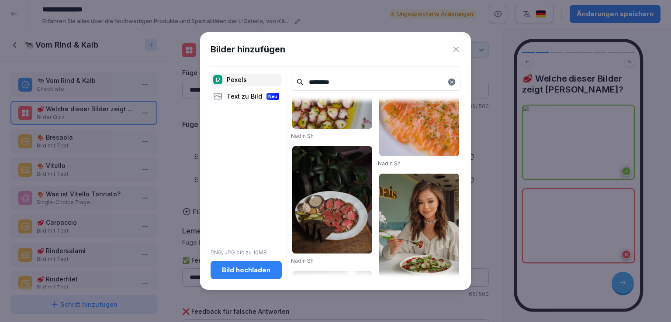
drag, startPoint x: 344, startPoint y: 83, endPoint x: 293, endPoint y: 83, distance: 50.7
click at [293, 83] on div "*********" at bounding box center [375, 82] width 169 height 17
type input "*********"
click at [461, 44] on div "Bilder hinzufügen Pexels Text zu Bild Neu PNG, JPG bis zu 10MB Bild hochladen *…" at bounding box center [335, 161] width 271 height 258
click at [456, 47] on icon at bounding box center [456, 49] width 9 height 9
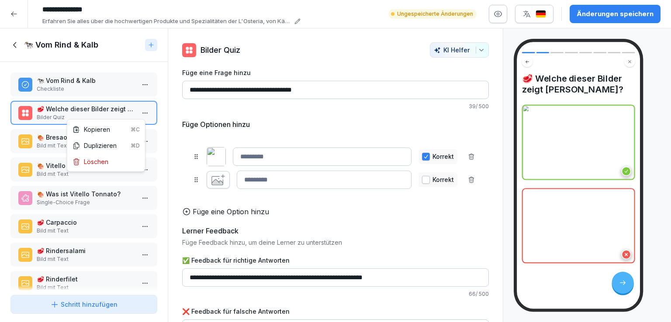
click at [141, 109] on html "**********" at bounding box center [335, 161] width 671 height 322
click at [110, 161] on div "Löschen" at bounding box center [106, 162] width 74 height 16
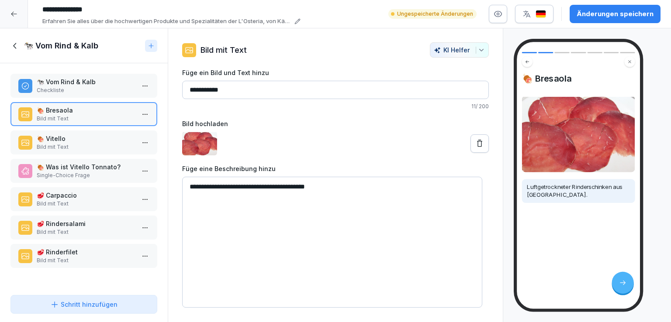
click at [73, 141] on p "🍖 Vitello" at bounding box center [86, 138] width 98 height 9
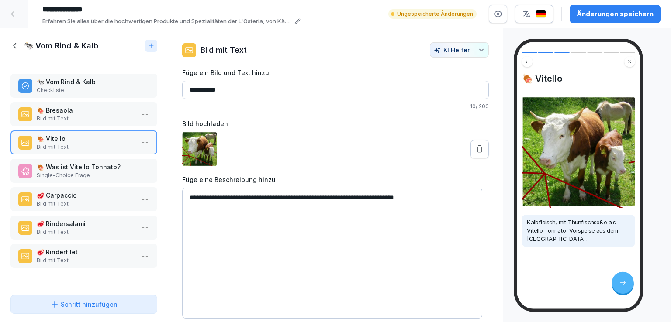
click at [97, 172] on p "Single-Choice Frage" at bounding box center [86, 176] width 98 height 8
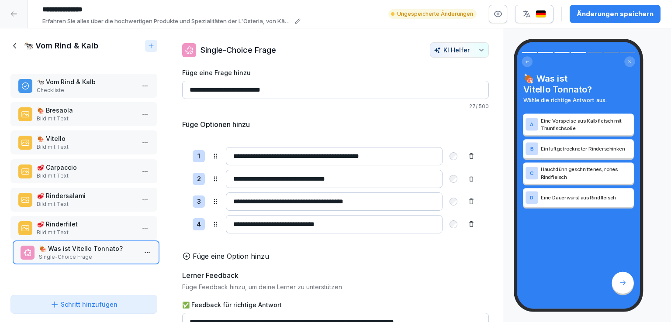
scroll to position [7, 0]
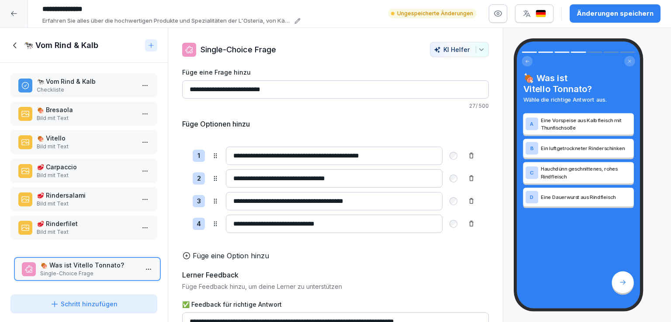
drag, startPoint x: 89, startPoint y: 171, endPoint x: 93, endPoint y: 262, distance: 91.3
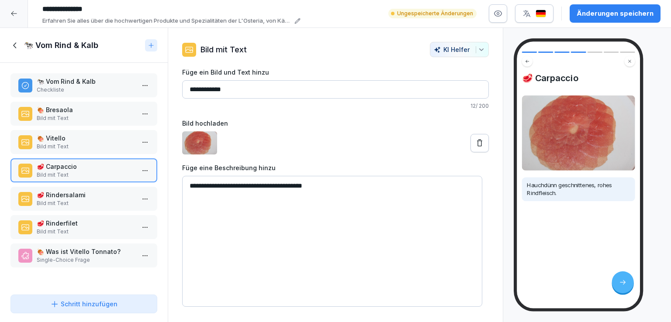
click at [91, 190] on p "🥩 Rindersalami" at bounding box center [86, 194] width 98 height 9
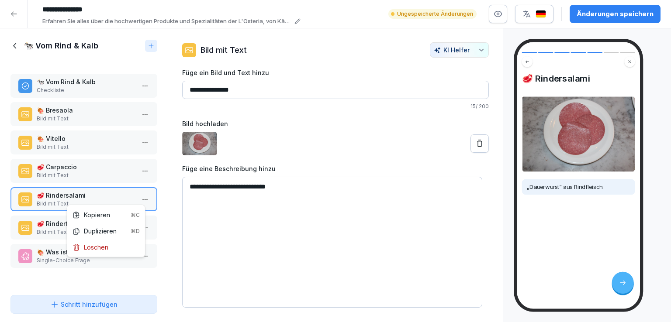
click at [139, 189] on html "**********" at bounding box center [335, 161] width 671 height 322
click at [103, 248] on div "Löschen" at bounding box center [90, 247] width 36 height 9
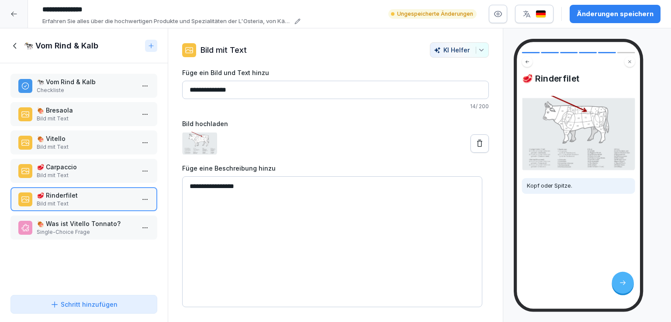
click at [80, 167] on p "🥩 Carpaccio" at bounding box center [86, 166] width 98 height 9
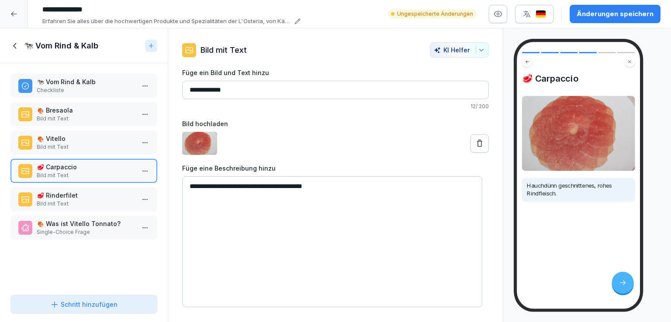
click at [79, 137] on p "🍖 Vitello" at bounding box center [86, 138] width 98 height 9
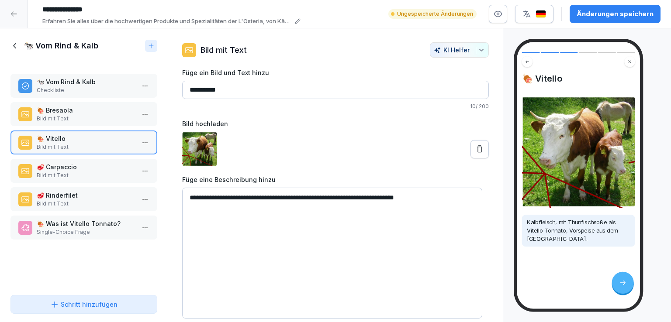
click at [77, 109] on p "🍖 Bresaola" at bounding box center [86, 110] width 98 height 9
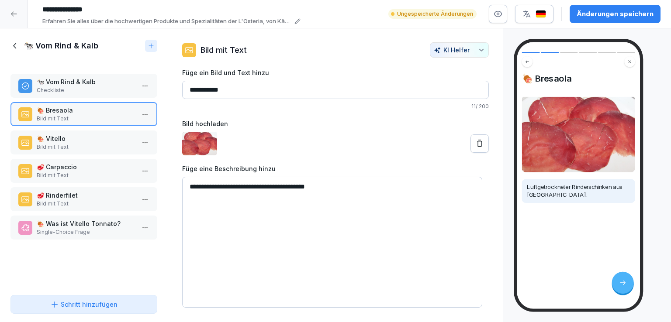
click at [93, 79] on p "🐄 Vom Rind & Kalb" at bounding box center [86, 81] width 98 height 9
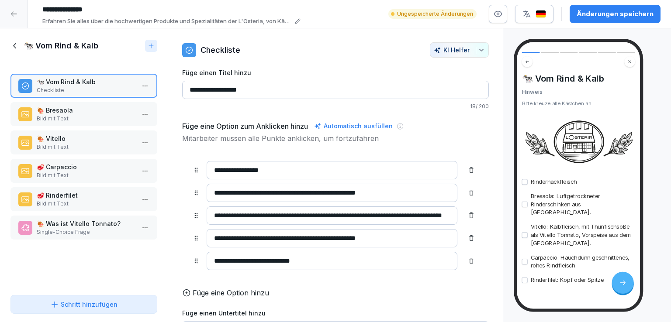
click at [99, 109] on p "🍖 Bresaola" at bounding box center [86, 110] width 98 height 9
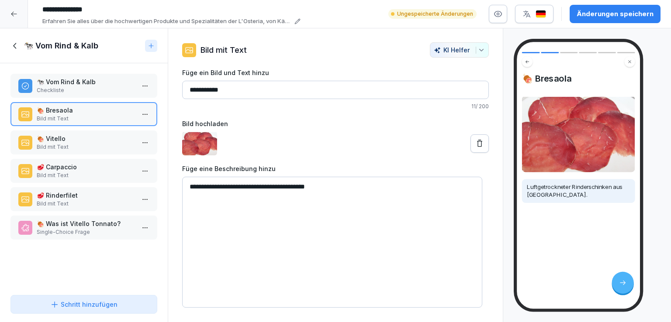
click at [96, 148] on p "Bild mit Text" at bounding box center [86, 147] width 98 height 8
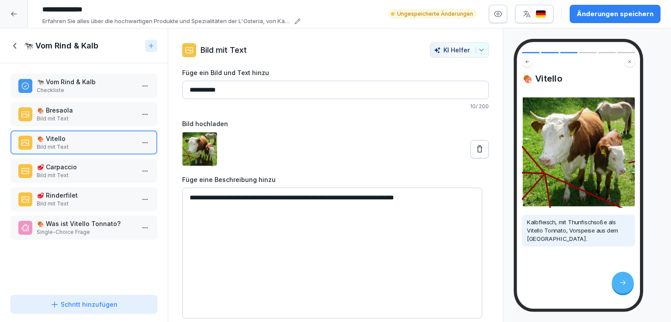
click at [94, 164] on p "🥩 Carpaccio" at bounding box center [86, 166] width 98 height 9
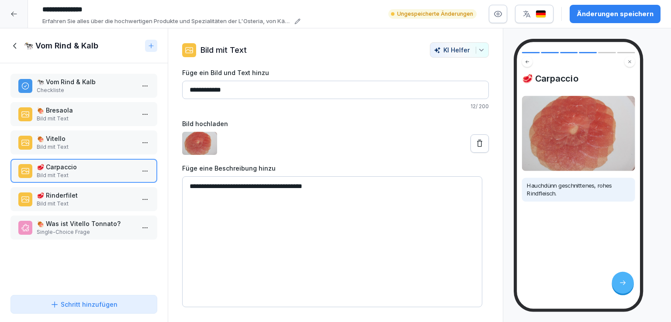
click at [16, 45] on icon at bounding box center [15, 46] width 10 height 10
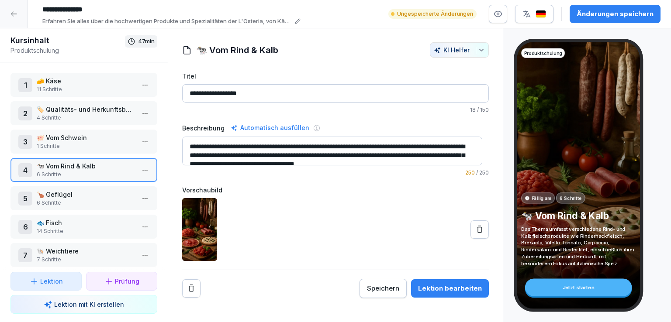
click at [100, 168] on p "🐄 Vom Rind & Kalb" at bounding box center [86, 166] width 98 height 9
click at [477, 228] on button at bounding box center [479, 230] width 18 height 18
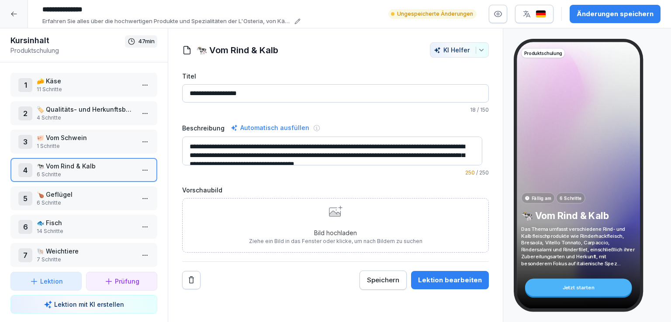
click at [336, 219] on div "Bild hochladen Ziehe ein Bild in das Fenster oder klicke, um nach Bildern zu su…" at bounding box center [335, 226] width 173 height 40
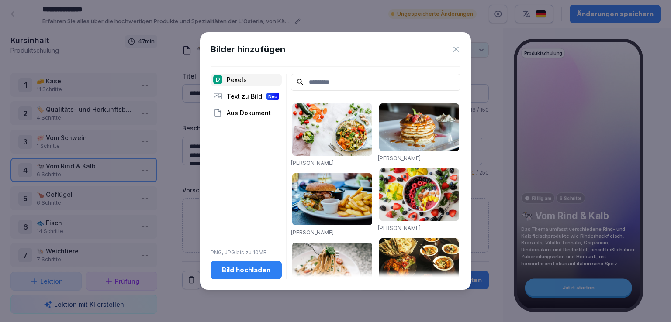
click at [314, 84] on input at bounding box center [375, 82] width 169 height 17
type input "****"
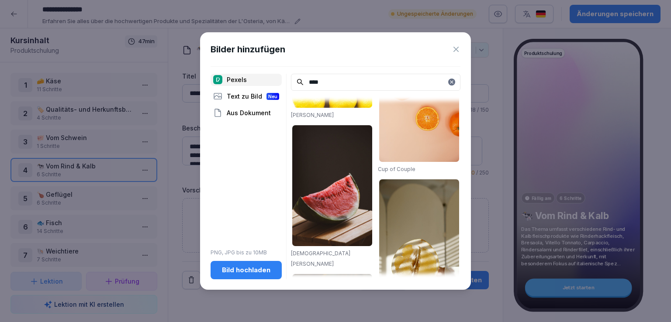
scroll to position [354, 0]
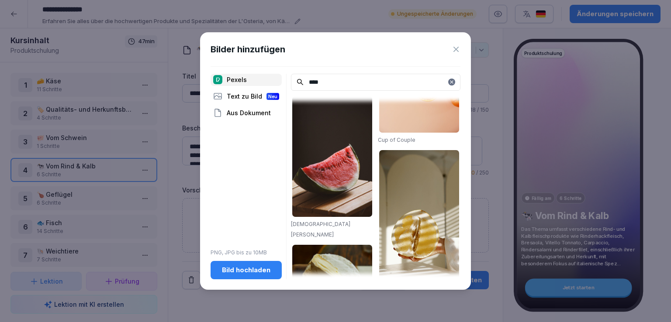
click at [252, 112] on div "Aus Dokument" at bounding box center [245, 113] width 71 height 12
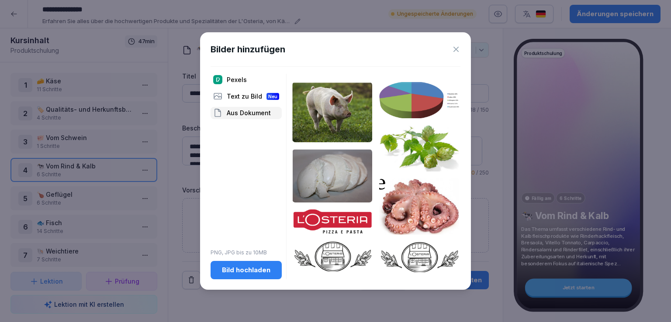
click at [248, 96] on div "Text zu Bild Neu" at bounding box center [245, 96] width 71 height 12
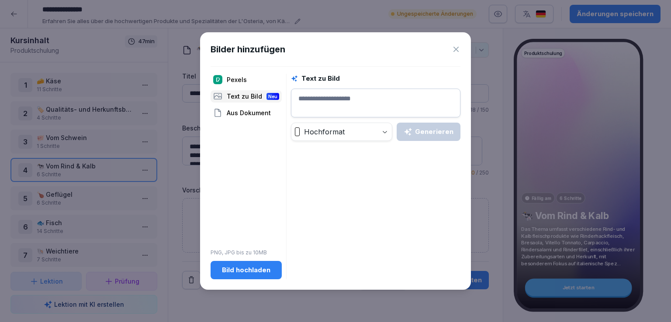
click at [341, 102] on textarea at bounding box center [375, 103] width 169 height 29
type textarea "**********"
click at [446, 140] on button "Generieren" at bounding box center [429, 132] width 64 height 18
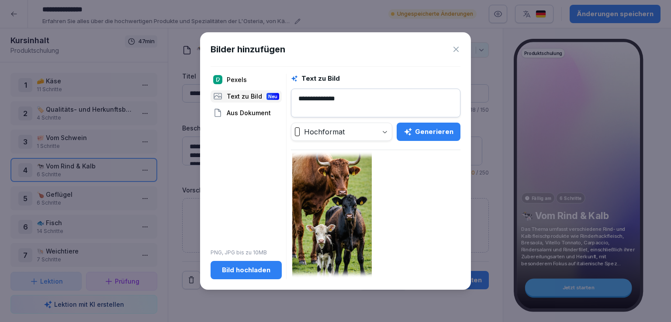
scroll to position [151, 0]
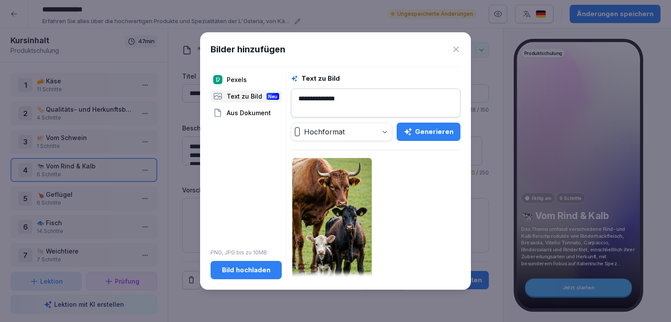
click at [332, 216] on img at bounding box center [331, 229] width 79 height 143
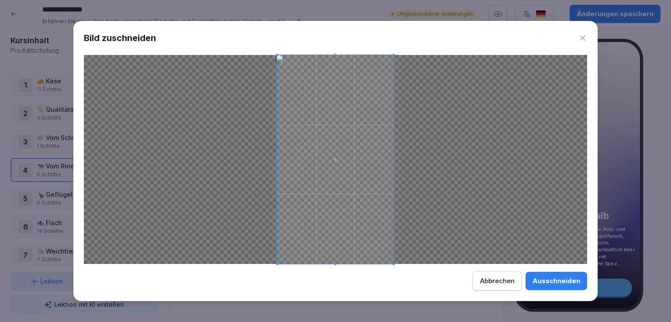
click at [555, 276] on div "Ausschneiden" at bounding box center [556, 281] width 48 height 10
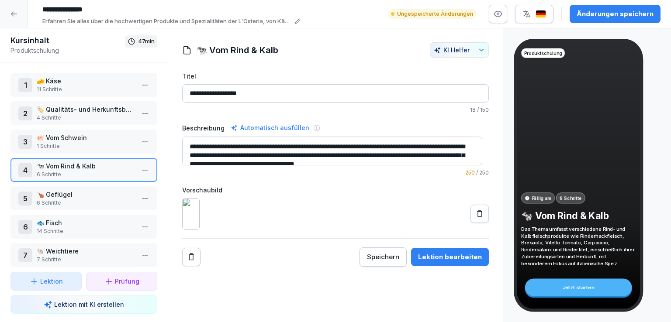
click at [77, 195] on p "🍗 Geflügel" at bounding box center [86, 194] width 98 height 9
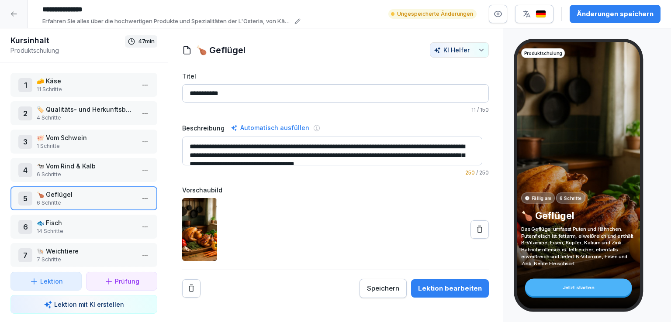
click at [477, 230] on icon at bounding box center [479, 229] width 5 height 7
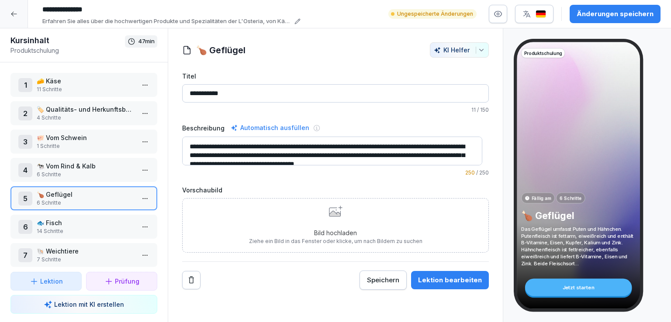
click at [329, 213] on icon at bounding box center [334, 212] width 11 height 9
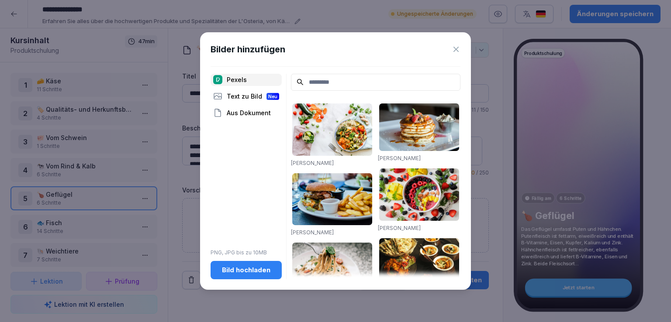
click at [248, 111] on div "Aus Dokument" at bounding box center [245, 113] width 71 height 12
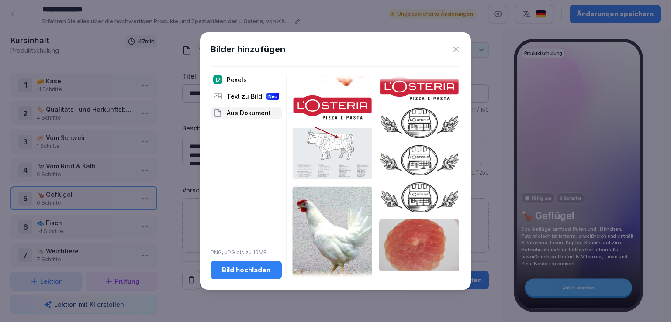
scroll to position [2368, 0]
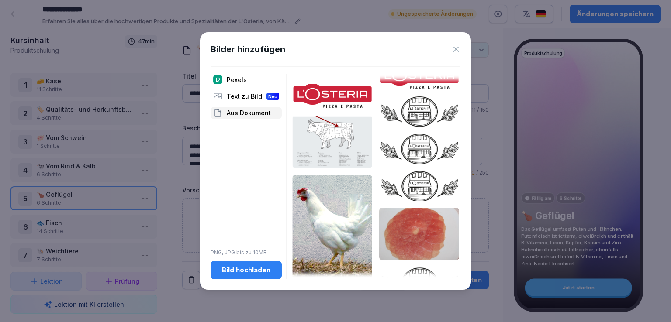
click at [339, 175] on img at bounding box center [332, 228] width 80 height 107
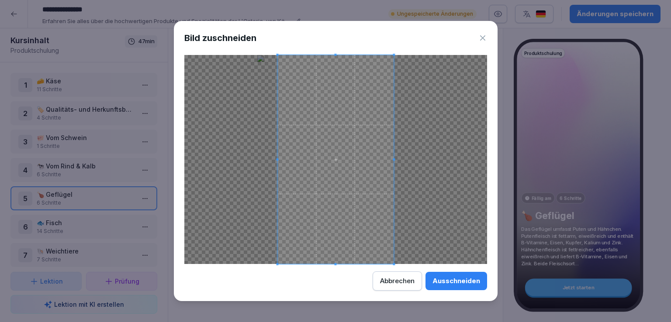
click at [460, 278] on div "Ausschneiden" at bounding box center [456, 281] width 48 height 10
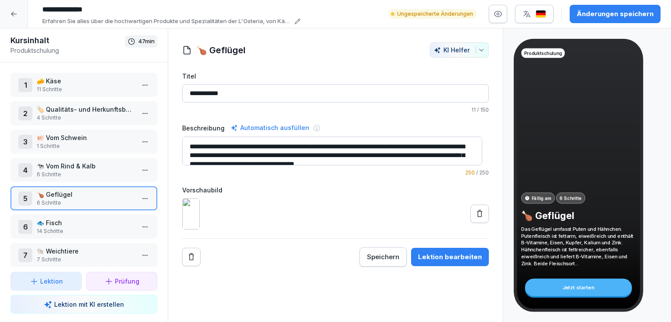
click at [475, 218] on icon at bounding box center [479, 214] width 9 height 9
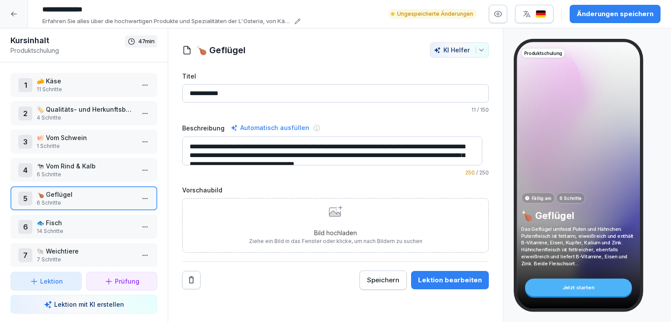
click at [329, 214] on icon at bounding box center [334, 214] width 11 height 6
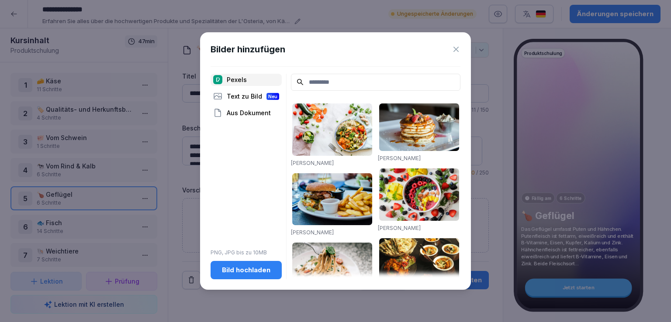
click at [249, 115] on div "Aus Dokument" at bounding box center [245, 113] width 71 height 12
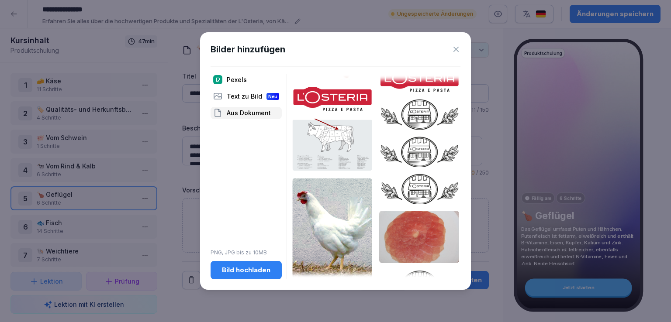
scroll to position [2364, 0]
click at [340, 179] on img at bounding box center [332, 232] width 80 height 107
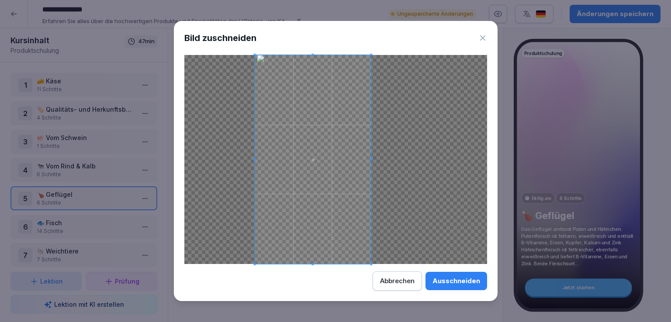
click at [303, 168] on span at bounding box center [313, 159] width 116 height 209
click at [456, 284] on div "Ausschneiden" at bounding box center [456, 281] width 48 height 10
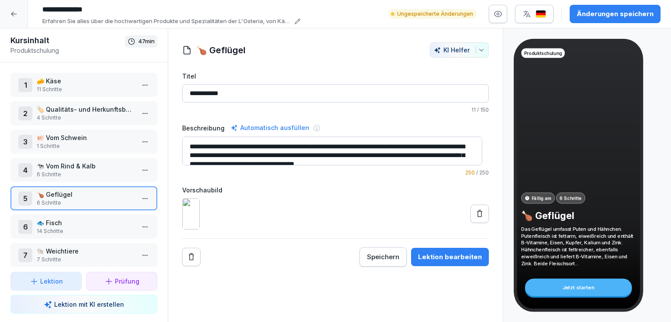
click at [475, 218] on icon at bounding box center [479, 214] width 9 height 9
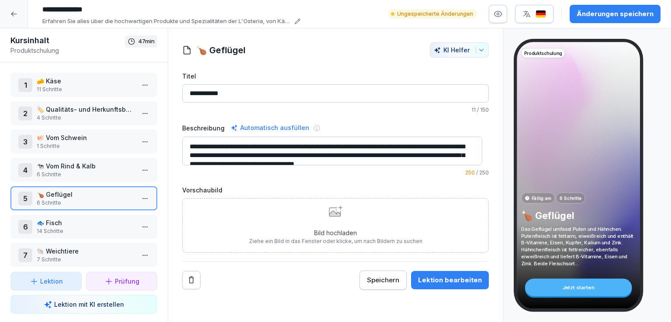
click at [339, 212] on div "Bild hochladen Ziehe ein Bild in das Fenster oder klicke, um nach Bildern zu su…" at bounding box center [335, 226] width 173 height 40
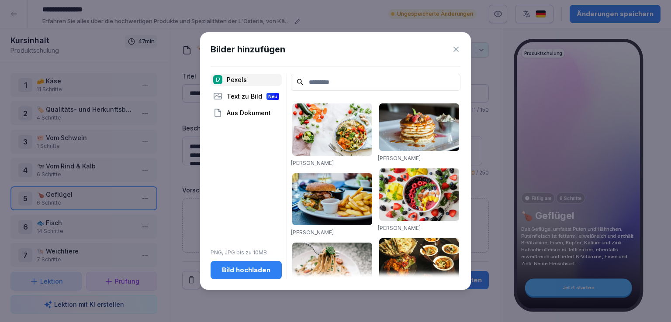
click at [249, 117] on div "Aus Dokument" at bounding box center [245, 113] width 71 height 12
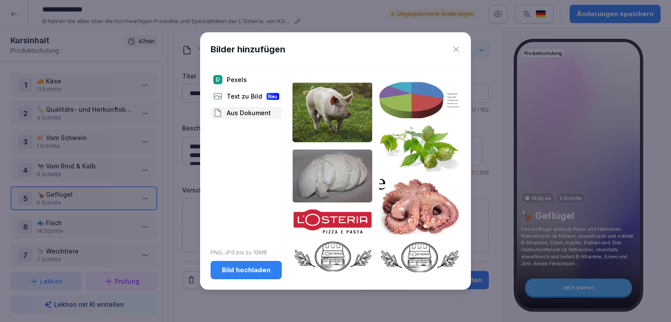
click at [245, 89] on div "Pexels Text zu Bild Neu Aus Dokument PNG, JPG bis zu 10MB Bild hochladen" at bounding box center [245, 177] width 71 height 206
click at [248, 97] on div "Text zu Bild Neu" at bounding box center [245, 96] width 71 height 12
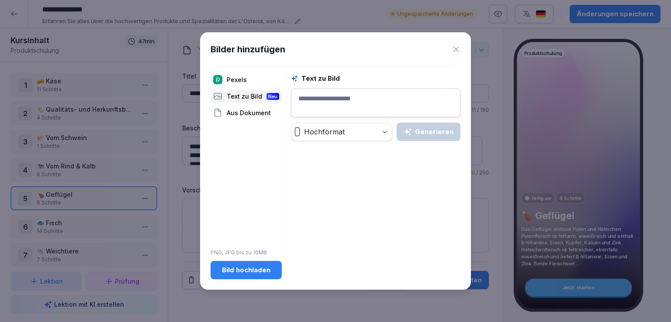
click at [338, 90] on textarea at bounding box center [375, 103] width 169 height 29
click at [437, 129] on div "Generieren" at bounding box center [428, 132] width 50 height 10
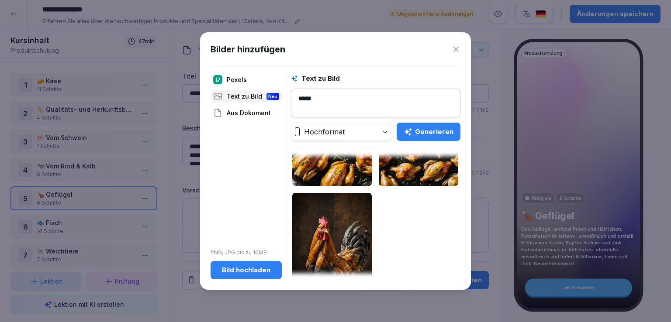
scroll to position [116, 0]
click at [319, 97] on textarea "****" at bounding box center [375, 103] width 169 height 29
type textarea "*"
click at [431, 129] on div "Generieren" at bounding box center [428, 132] width 50 height 10
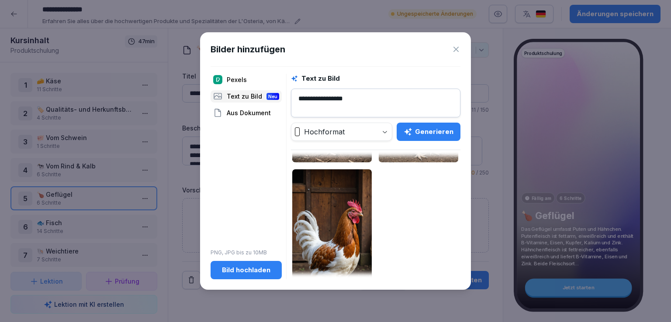
scroll to position [140, 0]
click at [353, 100] on textarea "**********" at bounding box center [375, 103] width 169 height 29
click at [424, 134] on div "Generieren" at bounding box center [428, 132] width 50 height 10
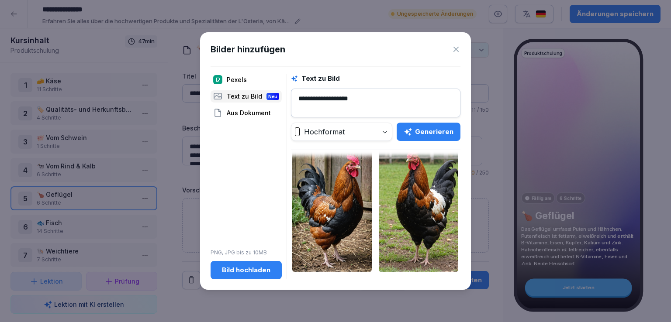
scroll to position [0, 0]
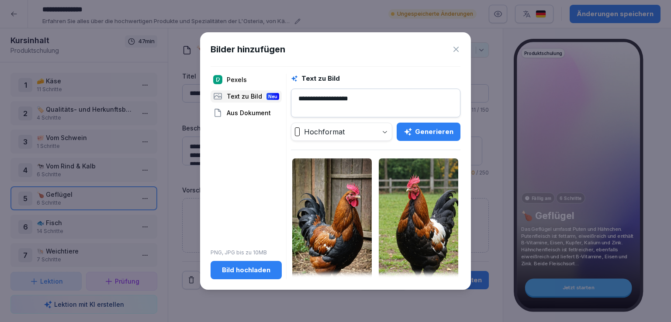
click at [360, 100] on textarea "**********" at bounding box center [375, 103] width 169 height 29
type textarea "**********"
click at [429, 135] on div "Generieren" at bounding box center [428, 132] width 50 height 10
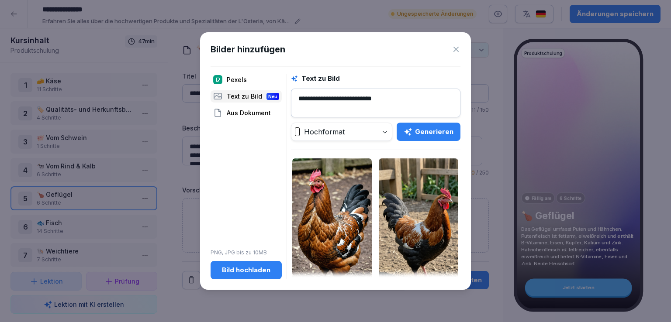
click at [389, 196] on img at bounding box center [418, 230] width 79 height 143
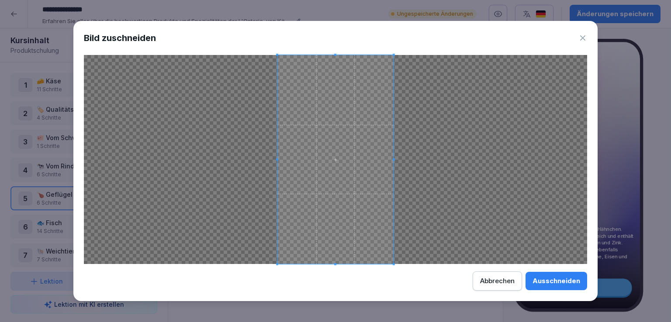
click at [559, 287] on button "Ausschneiden" at bounding box center [556, 281] width 62 height 18
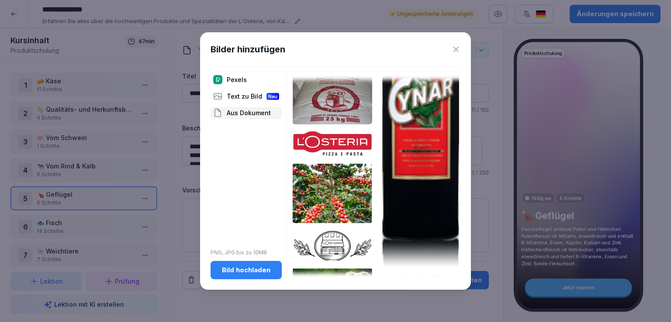
scroll to position [637, 0]
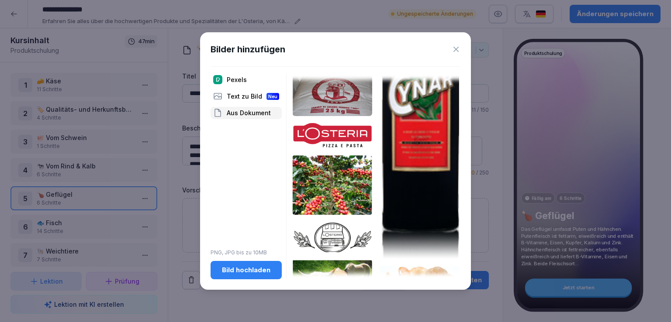
click at [234, 93] on div "Text zu Bild Neu" at bounding box center [245, 96] width 71 height 12
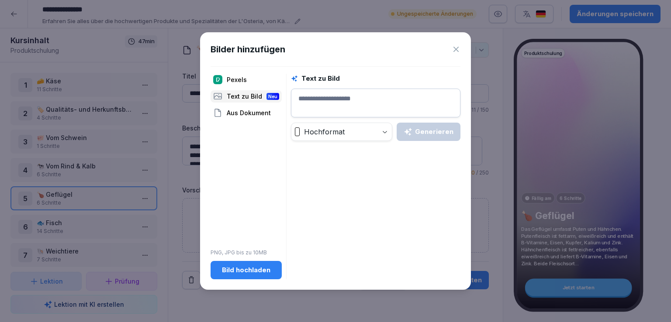
click at [339, 98] on textarea at bounding box center [375, 103] width 169 height 29
click at [441, 136] on div "Generieren" at bounding box center [428, 132] width 50 height 10
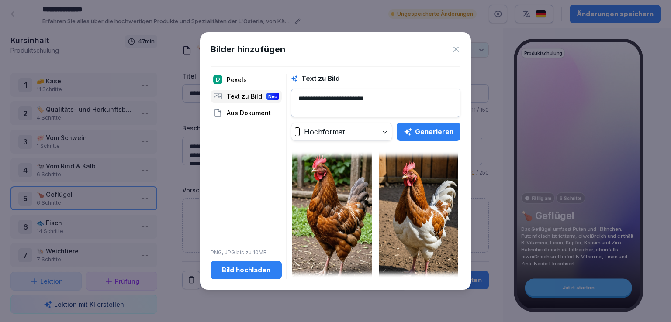
scroll to position [13, 0]
click at [379, 100] on textarea "**********" at bounding box center [375, 103] width 169 height 29
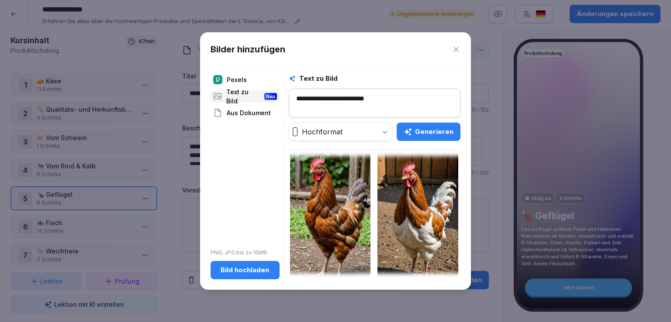
scroll to position [0, 0]
click at [434, 129] on div "Generieren" at bounding box center [428, 132] width 50 height 10
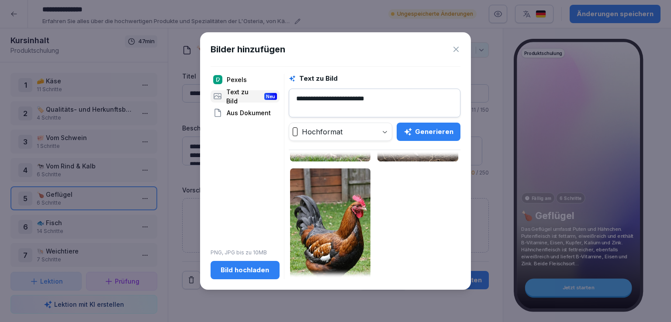
scroll to position [179, 0]
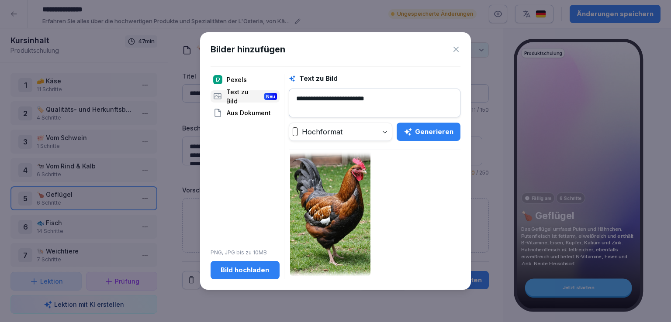
click at [383, 97] on textarea "**********" at bounding box center [375, 103] width 172 height 29
type textarea "*"
type textarea "**********"
click at [446, 133] on div "Generieren" at bounding box center [428, 132] width 50 height 10
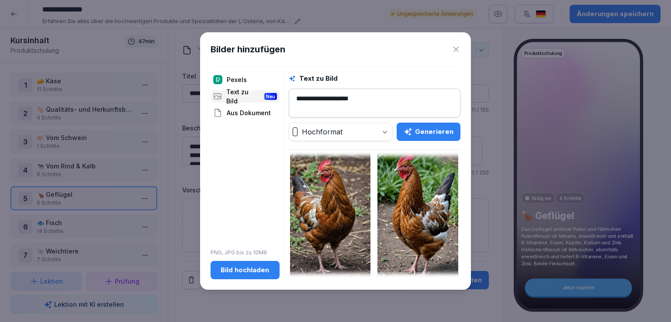
scroll to position [11, 0]
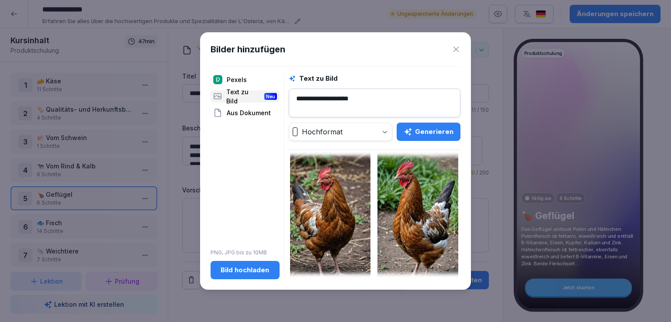
click at [337, 223] on img at bounding box center [330, 219] width 81 height 145
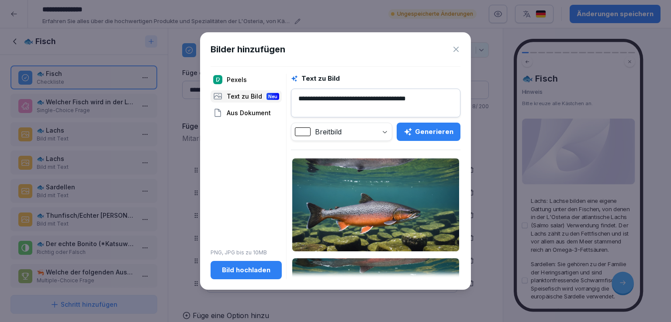
scroll to position [178, 0]
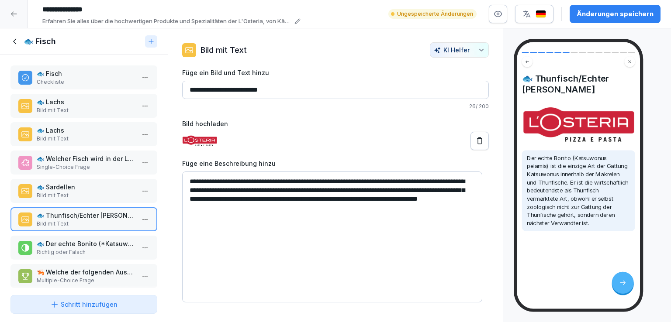
scroll to position [68, 0]
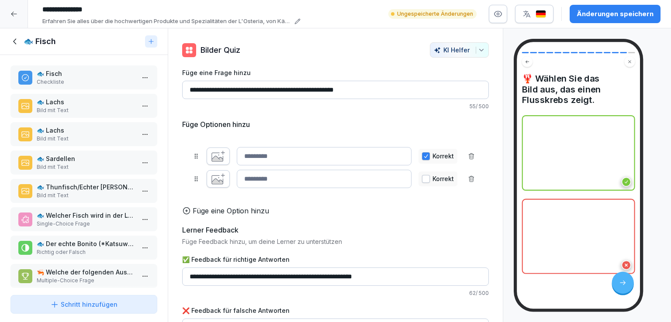
scroll to position [179, 0]
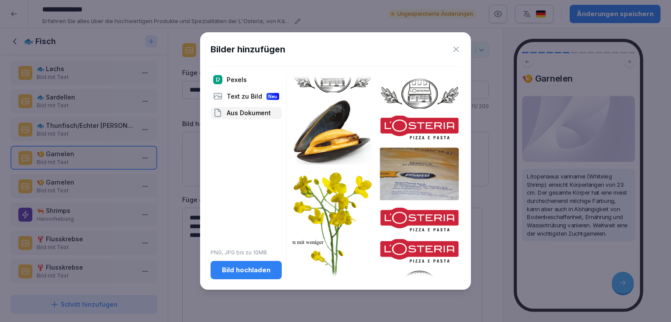
scroll to position [1013, 0]
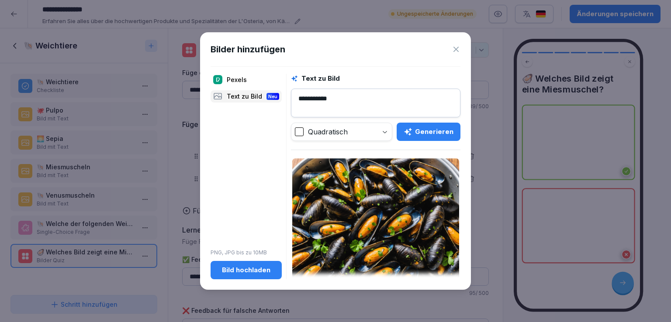
scroll to position [97, 0]
